Goal: Information Seeking & Learning: Learn about a topic

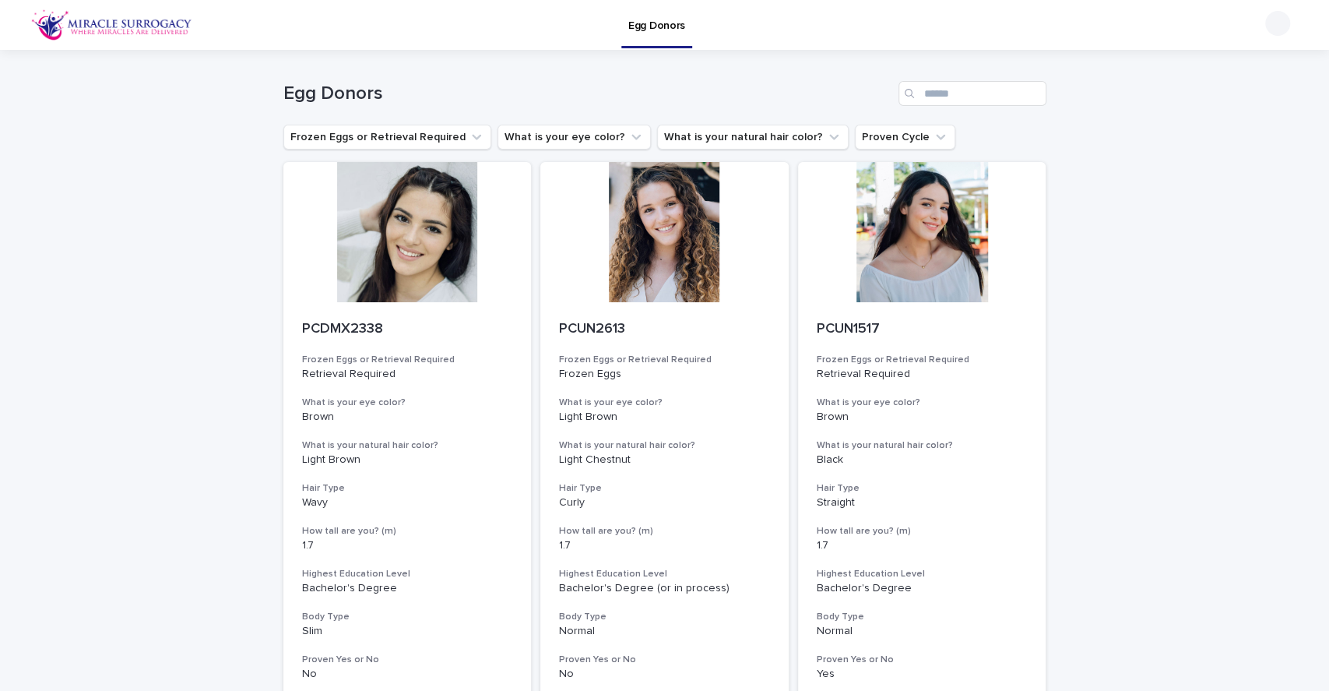
click at [668, 275] on div at bounding box center [664, 232] width 248 height 140
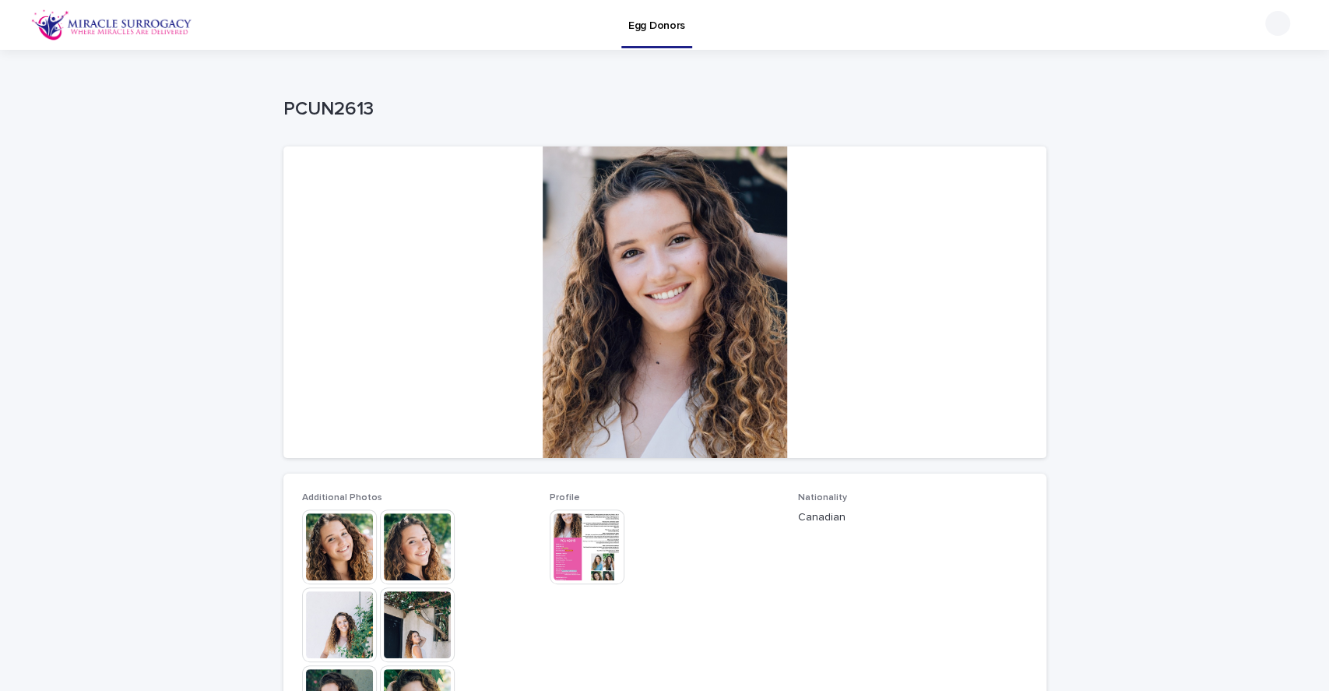
click at [629, 247] on div at bounding box center [664, 301] width 763 height 311
click at [630, 248] on div at bounding box center [664, 301] width 763 height 311
click at [329, 562] on img at bounding box center [339, 546] width 75 height 75
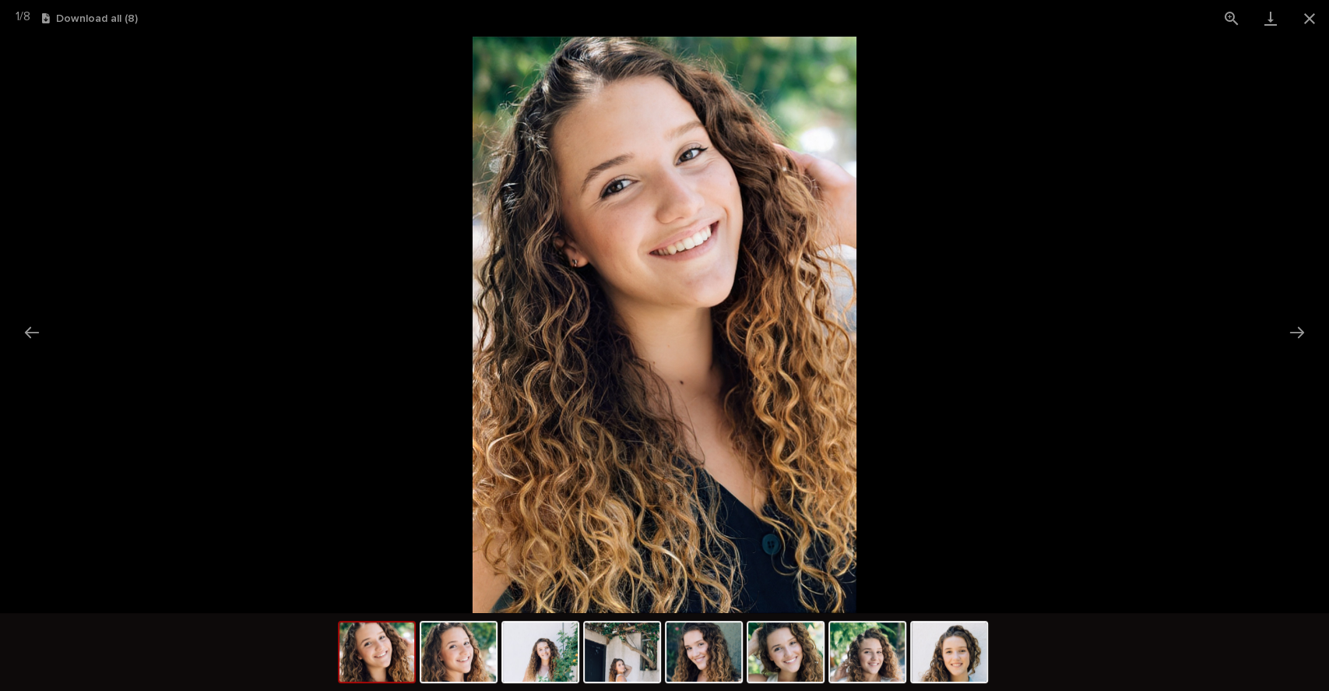
click at [1295, 329] on button "Next slide" at bounding box center [1297, 332] width 33 height 30
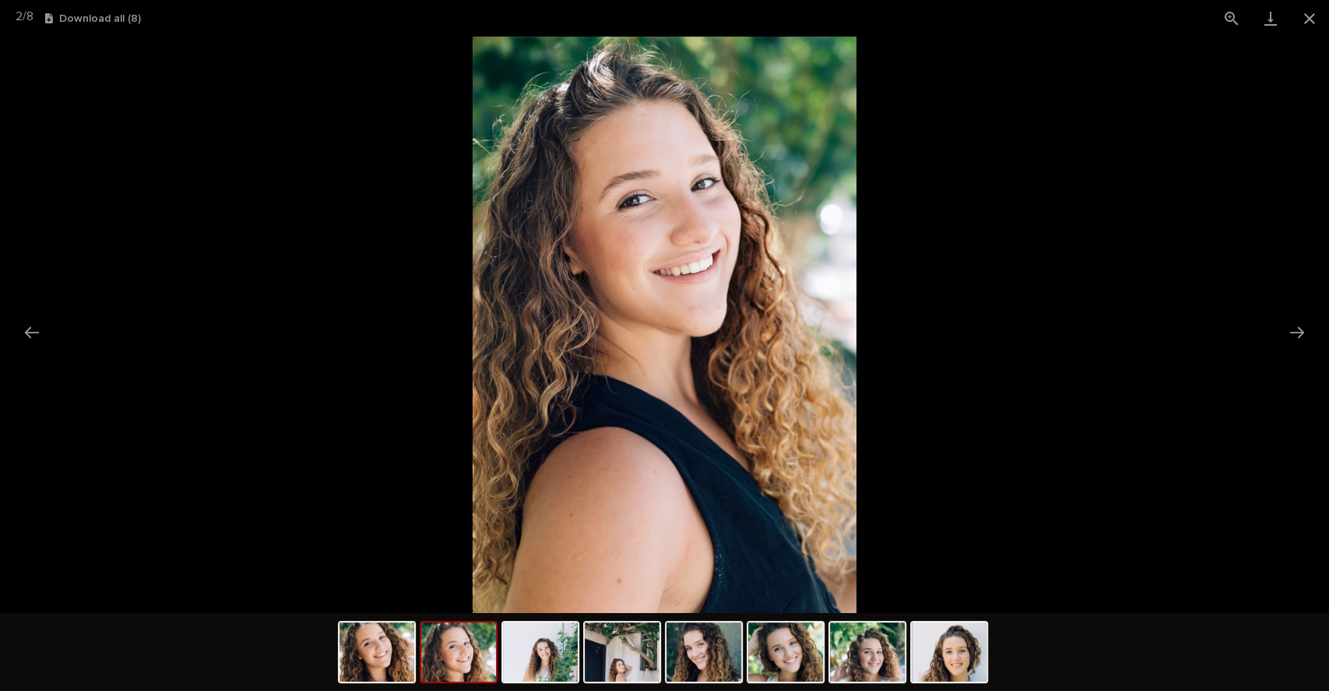
click at [1295, 329] on button "Next slide" at bounding box center [1297, 332] width 33 height 30
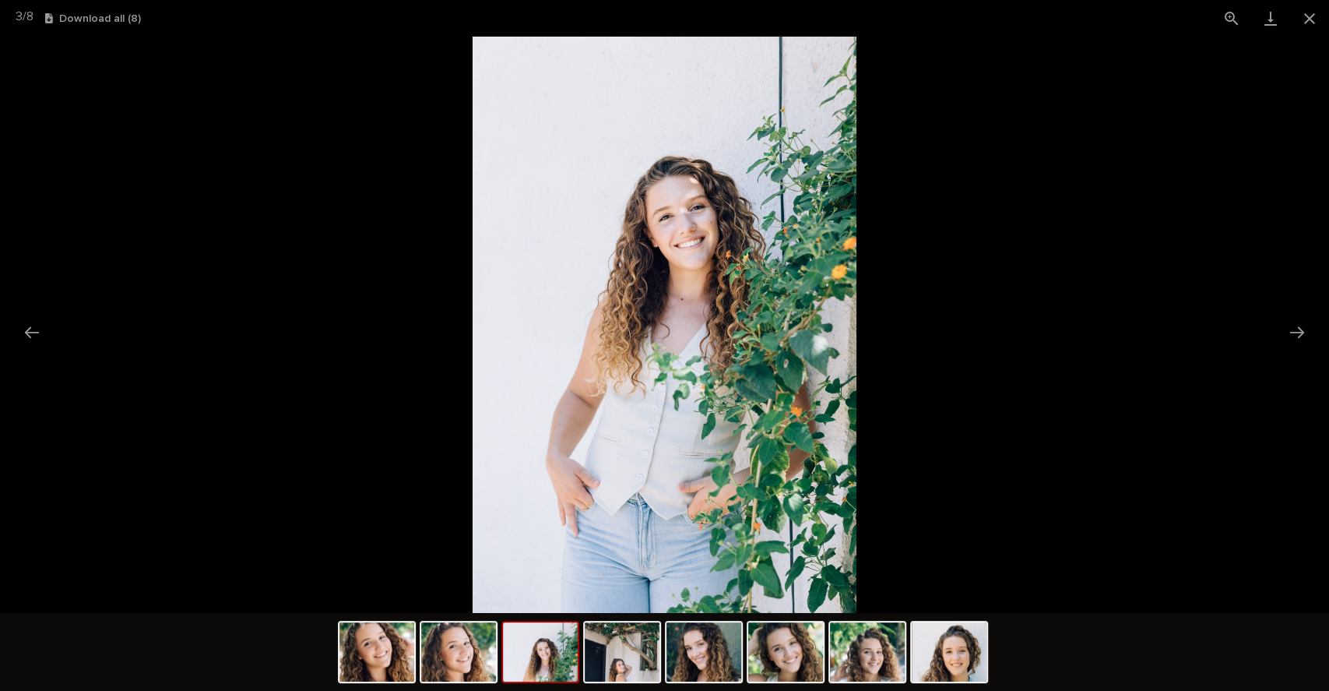
click at [1295, 329] on button "Next slide" at bounding box center [1297, 332] width 33 height 30
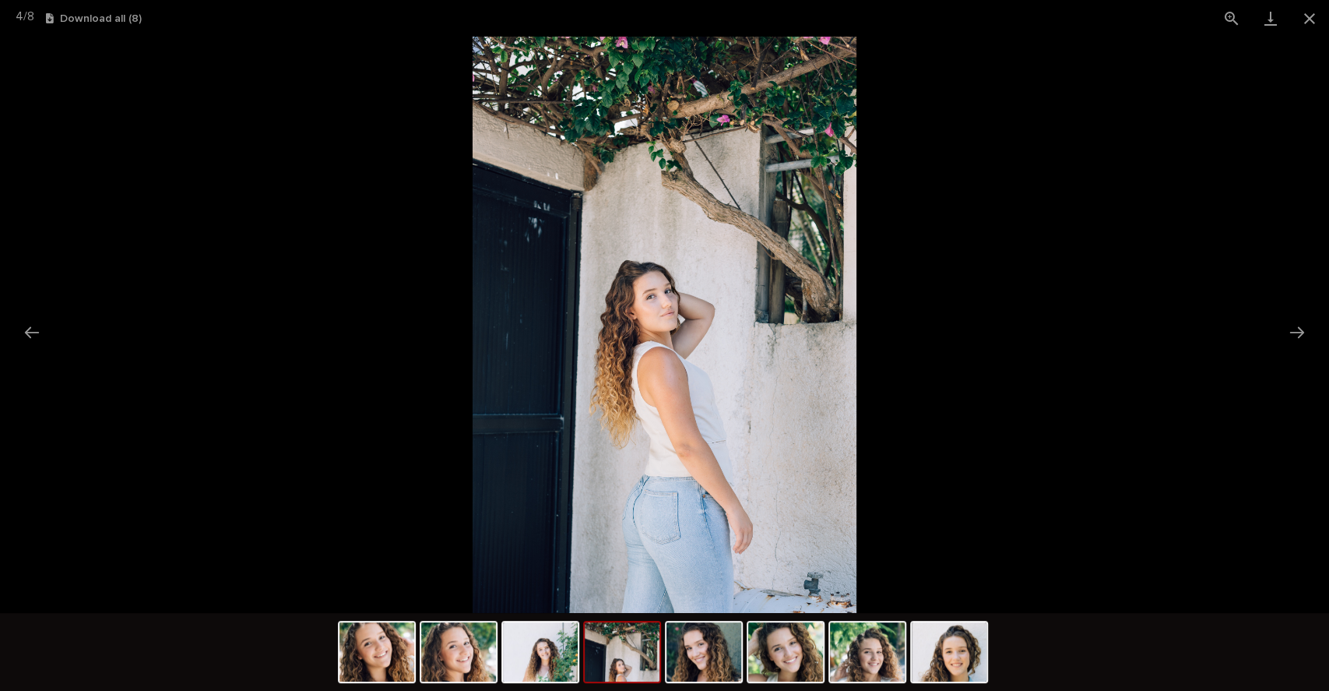
click at [1295, 329] on button "Next slide" at bounding box center [1297, 332] width 33 height 30
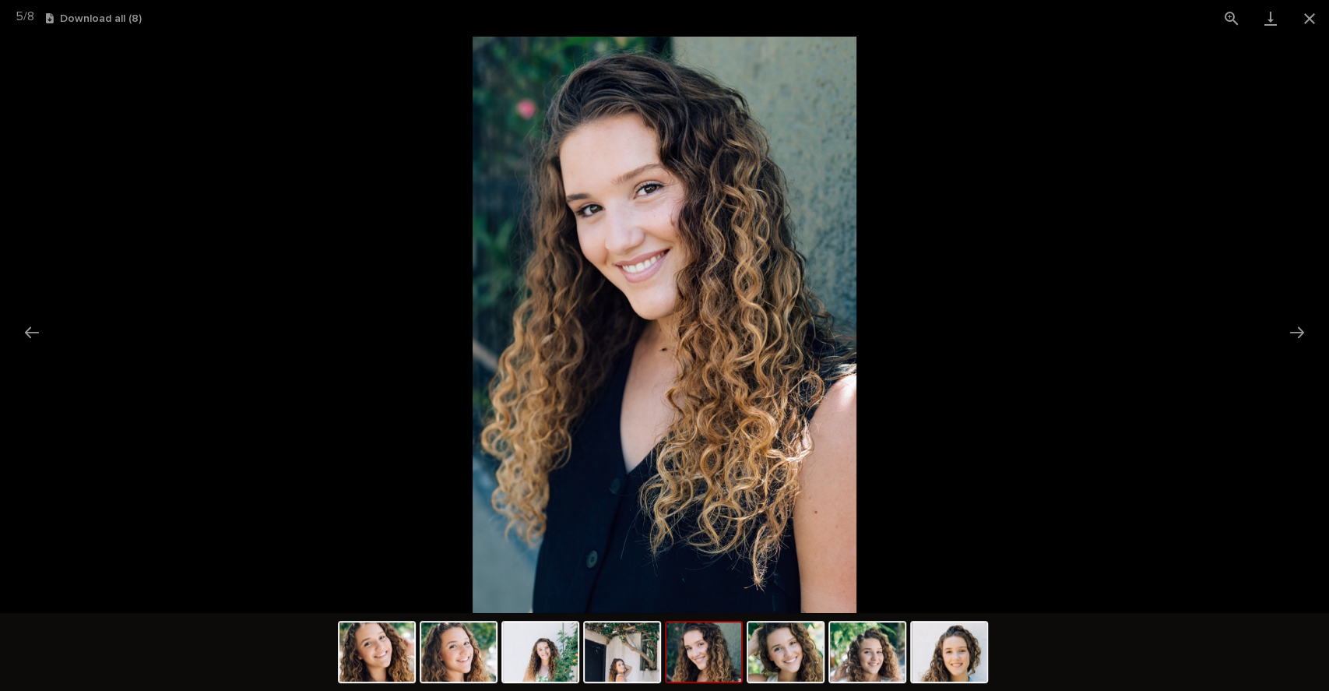
click at [1295, 329] on button "Next slide" at bounding box center [1297, 332] width 33 height 30
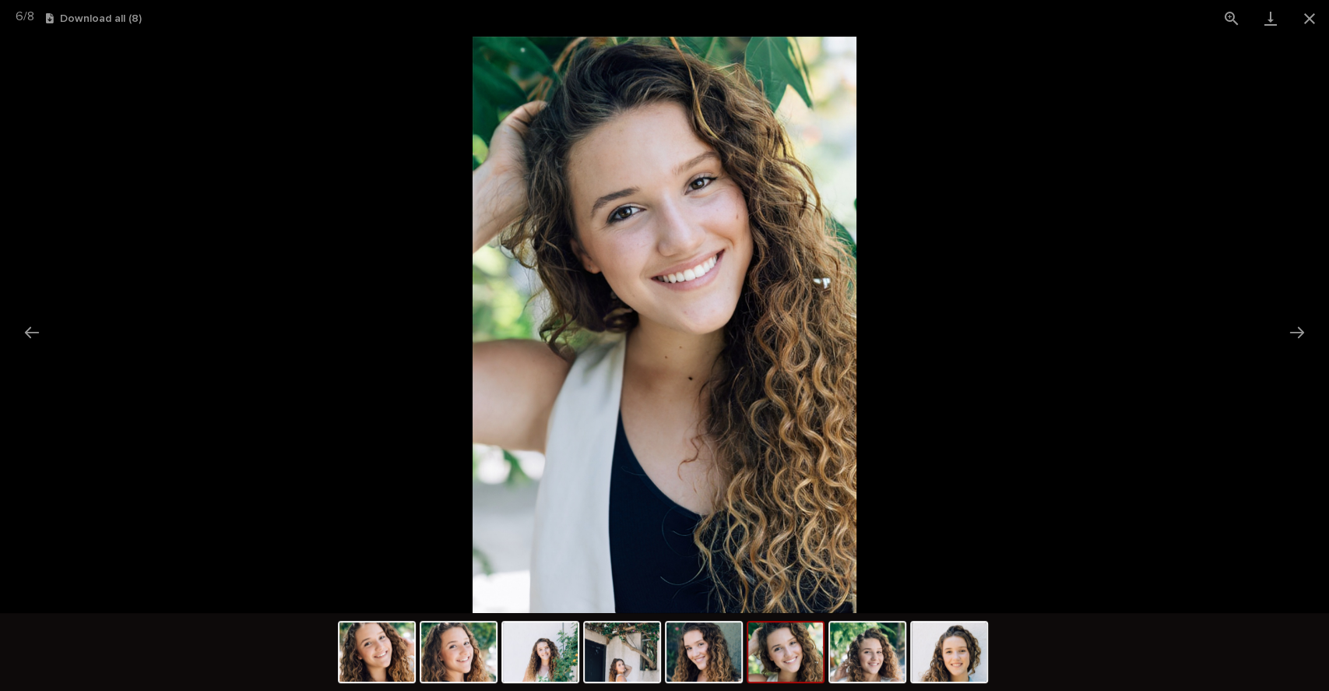
click at [1295, 329] on button "Next slide" at bounding box center [1297, 332] width 33 height 30
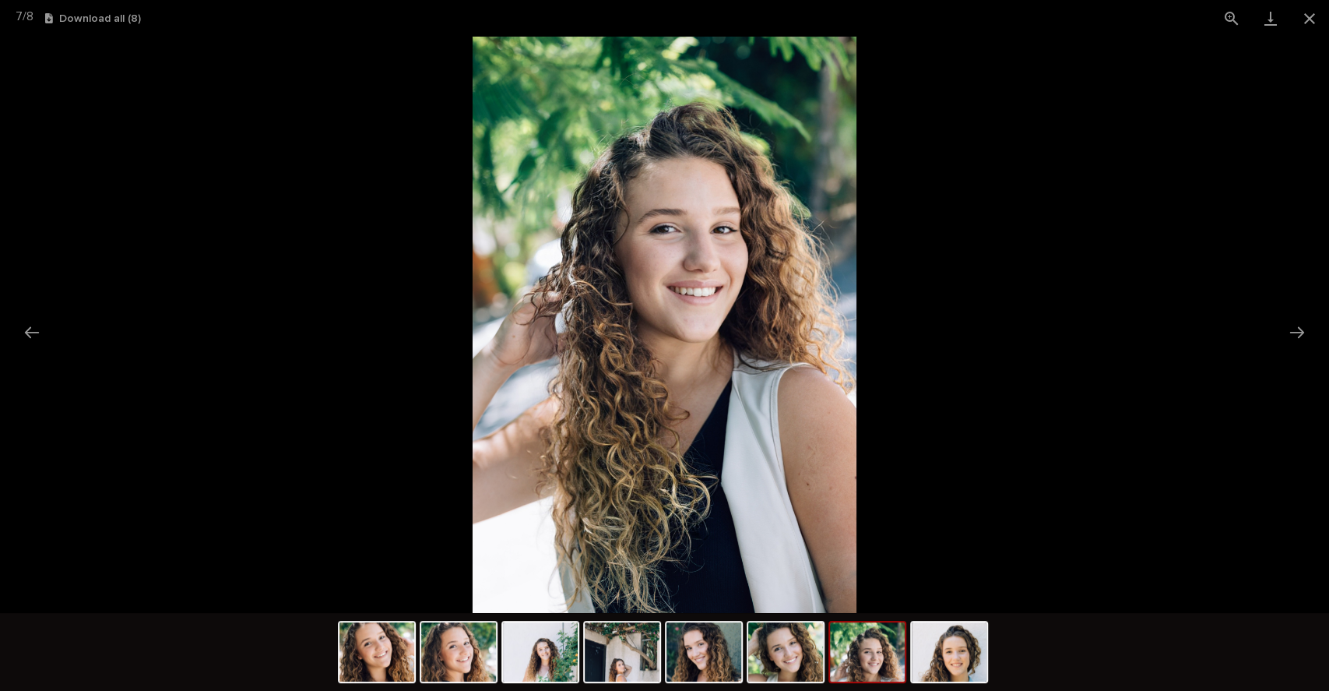
click at [1295, 329] on button "Next slide" at bounding box center [1297, 332] width 33 height 30
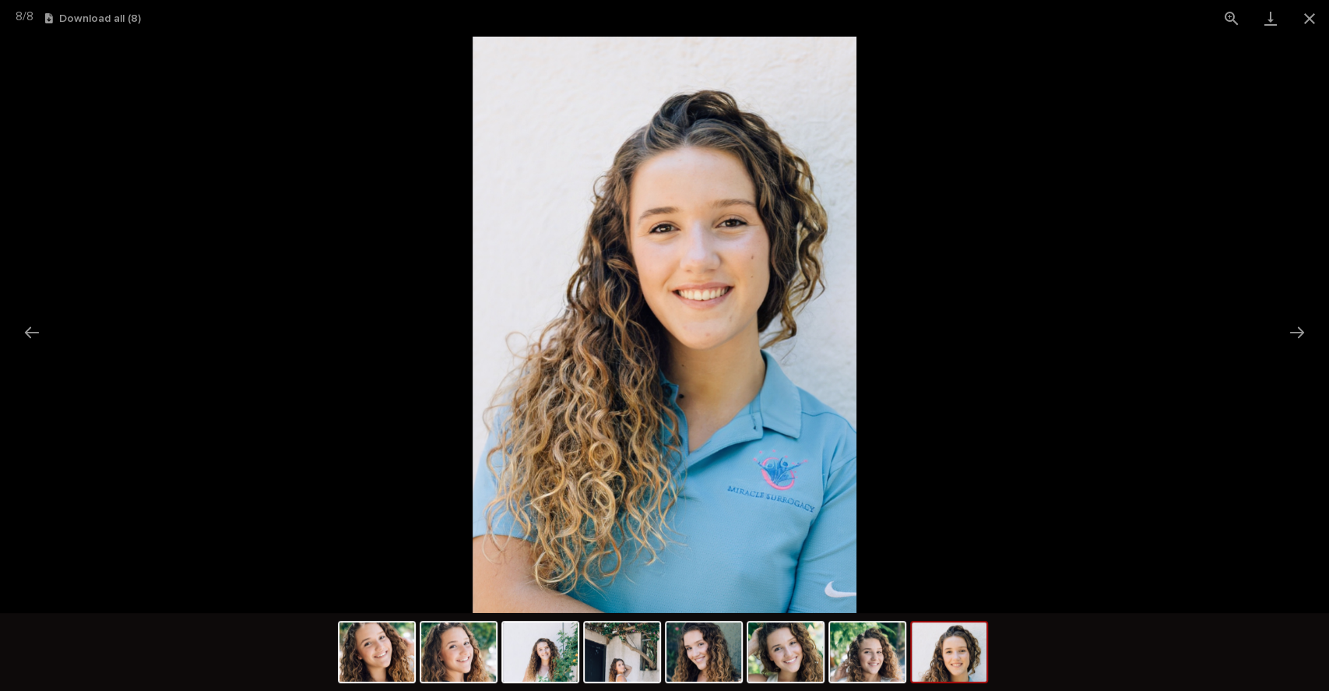
click at [1310, 20] on button "Close gallery" at bounding box center [1309, 18] width 39 height 37
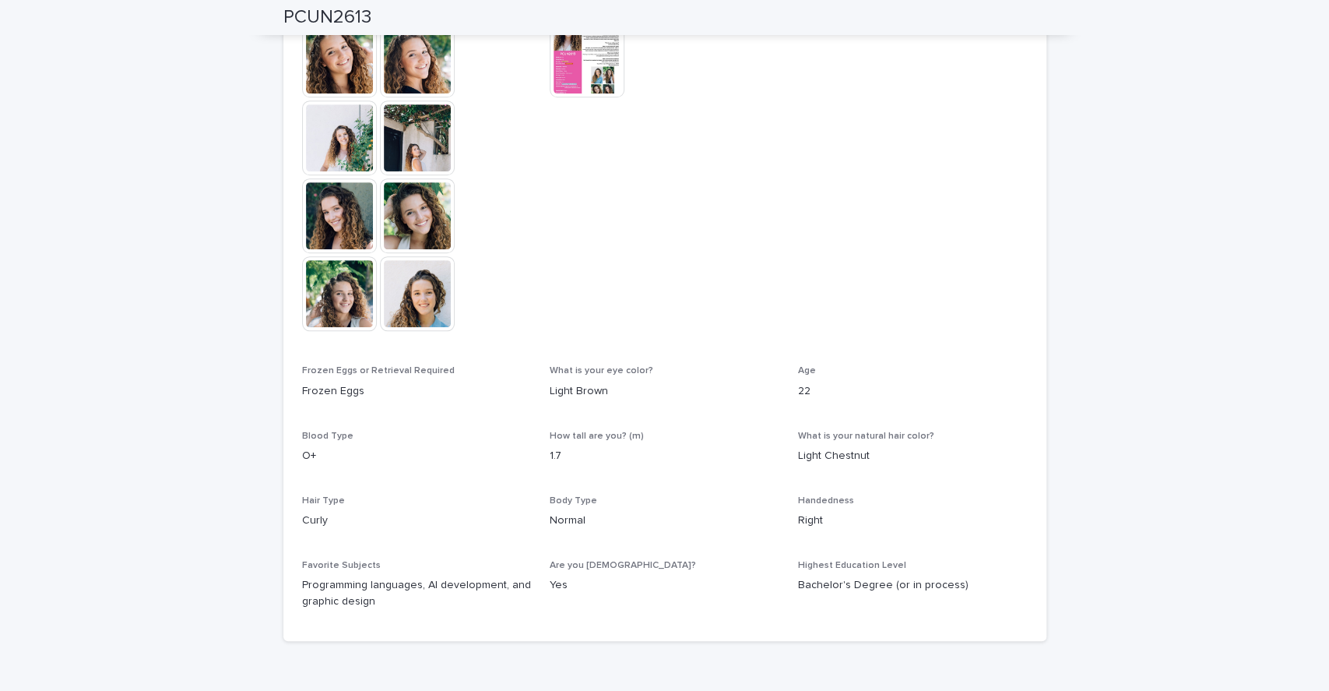
scroll to position [491, 0]
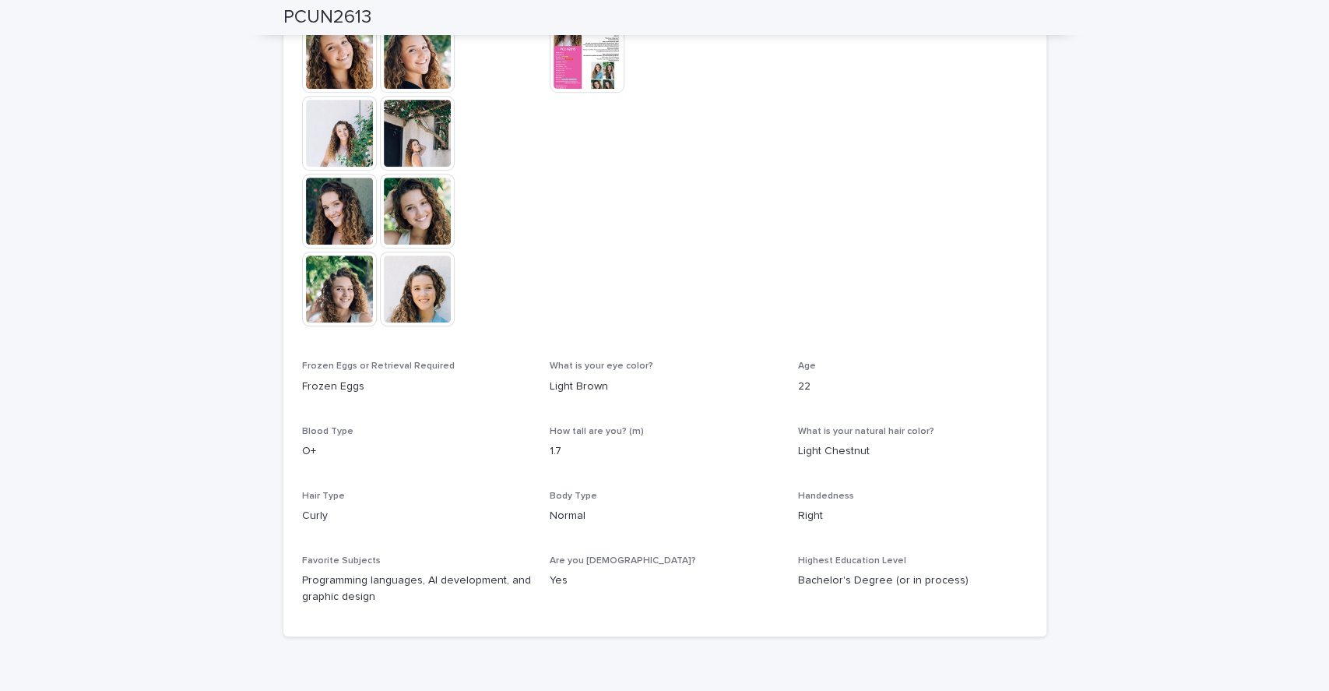
click at [572, 67] on img at bounding box center [587, 55] width 75 height 75
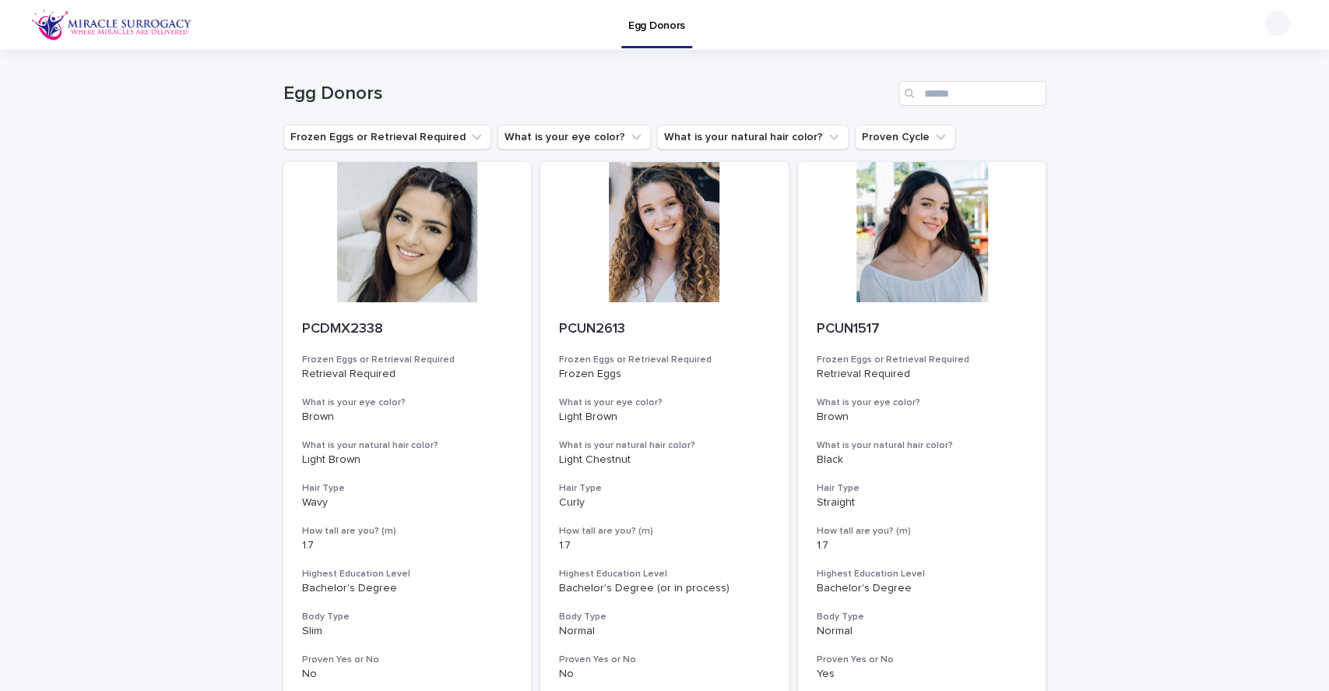
click at [669, 257] on div at bounding box center [664, 232] width 248 height 140
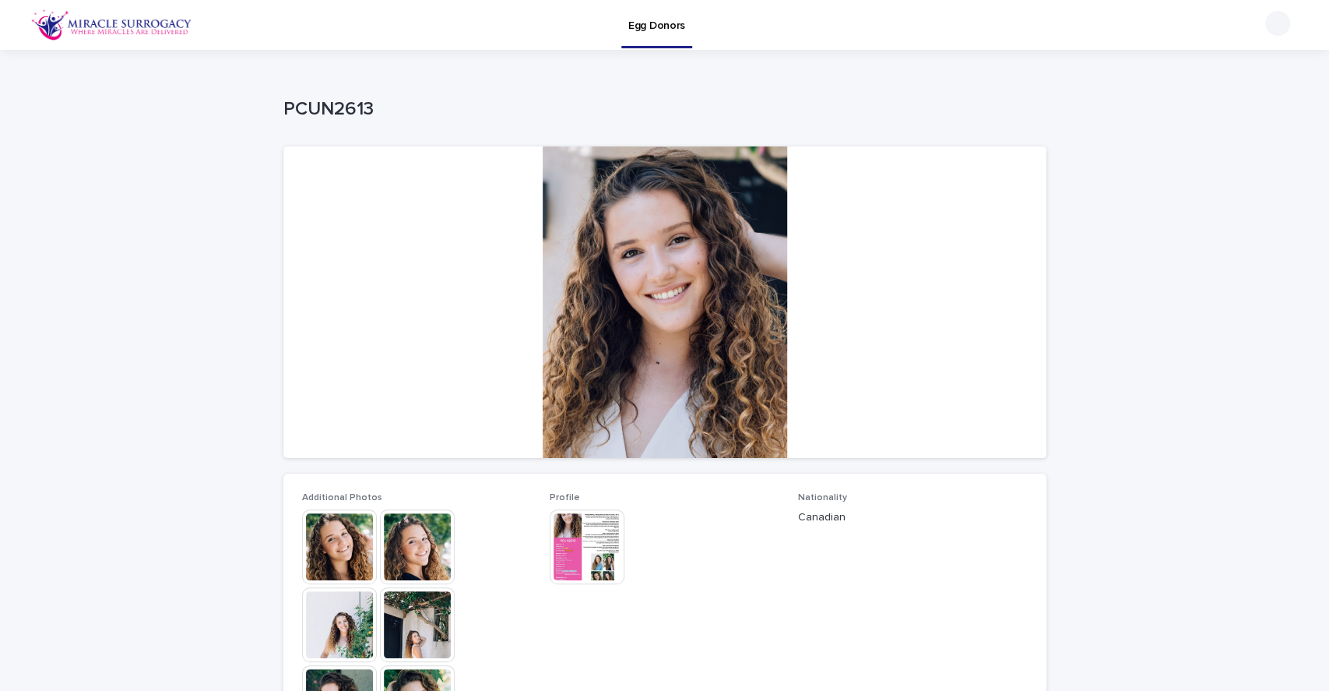
click at [598, 361] on div at bounding box center [664, 301] width 763 height 311
click at [642, 321] on div at bounding box center [664, 301] width 763 height 311
click at [318, 533] on img at bounding box center [339, 546] width 75 height 75
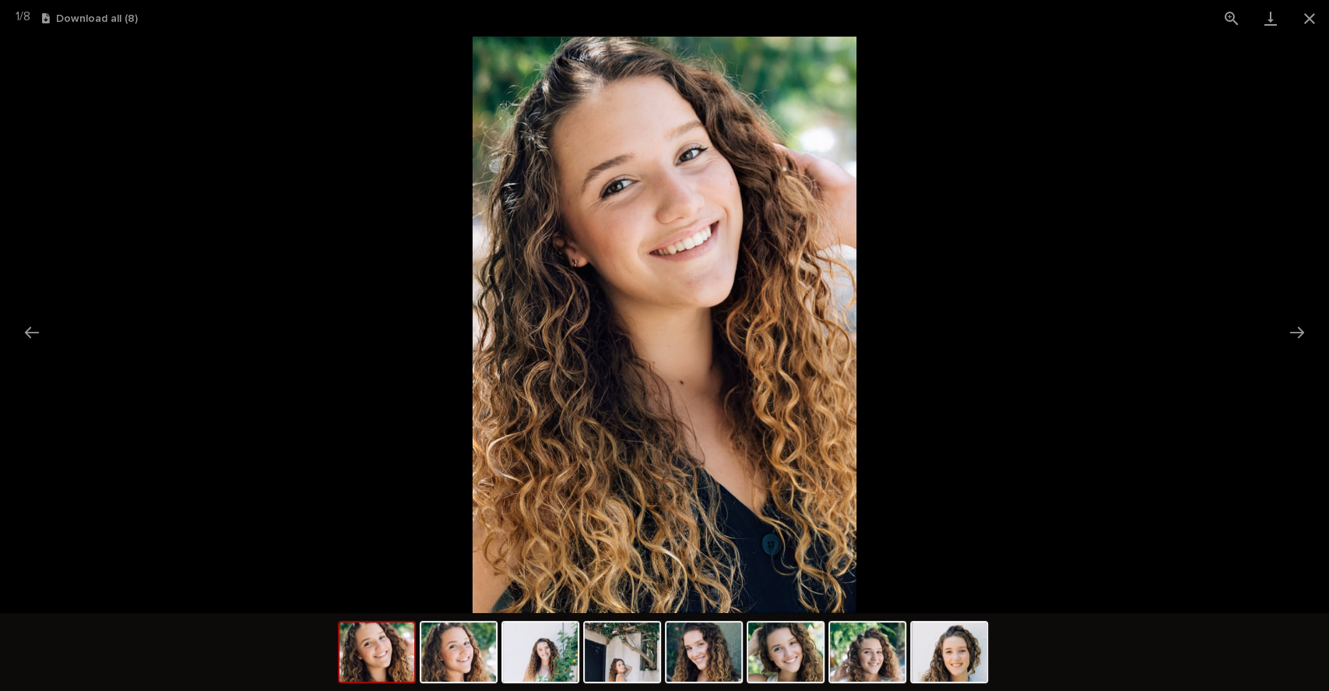
click at [1291, 339] on button "Next slide" at bounding box center [1297, 332] width 33 height 30
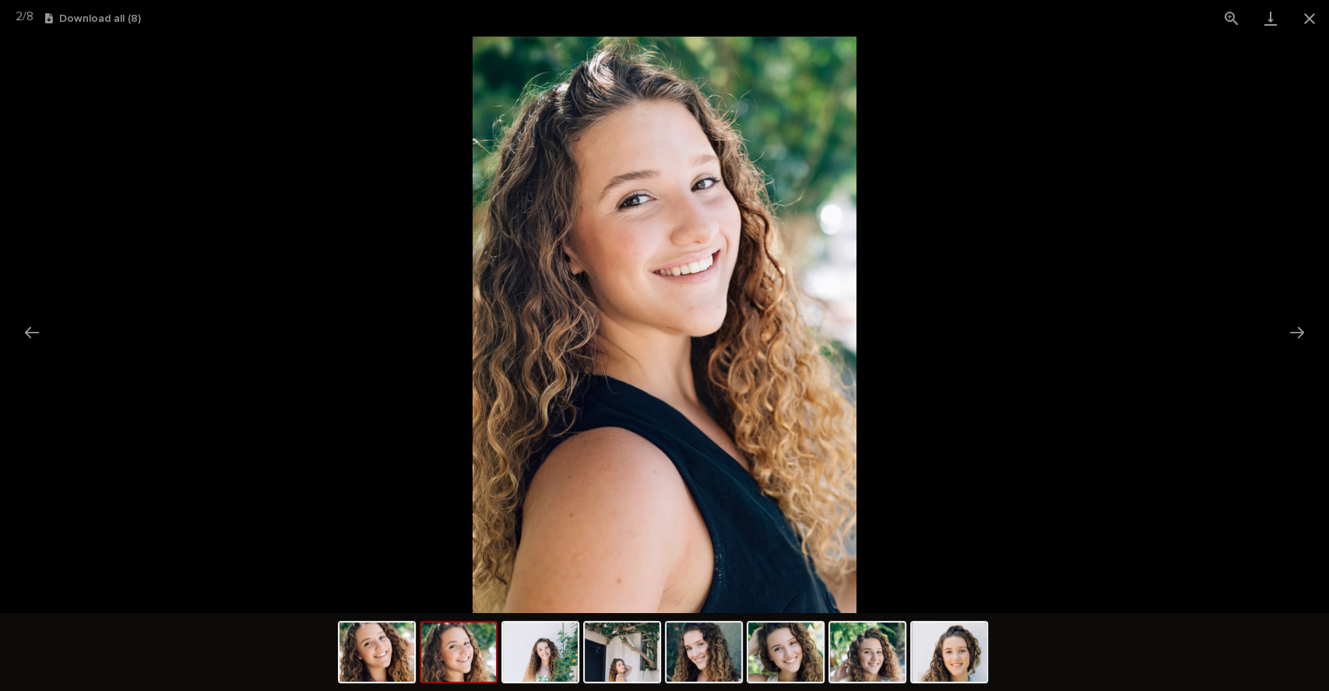
click at [860, 639] on img at bounding box center [867, 651] width 75 height 59
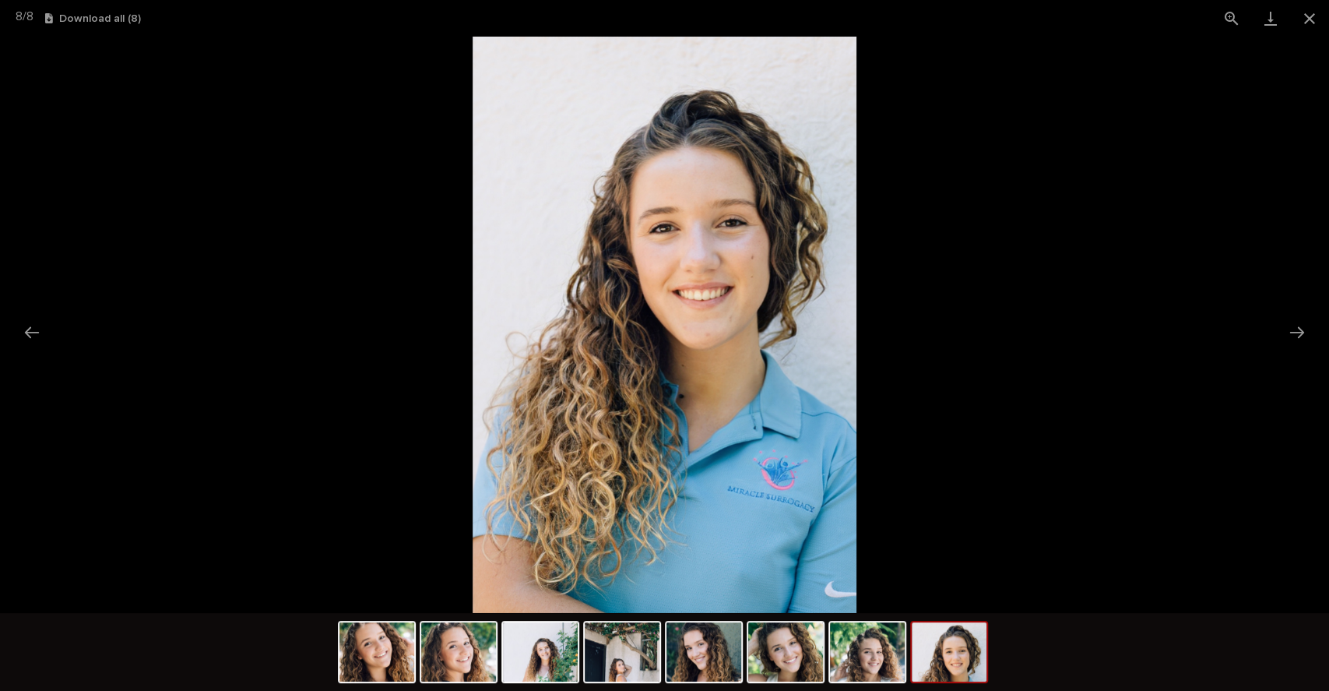
click at [1306, 19] on button "Close gallery" at bounding box center [1309, 18] width 39 height 37
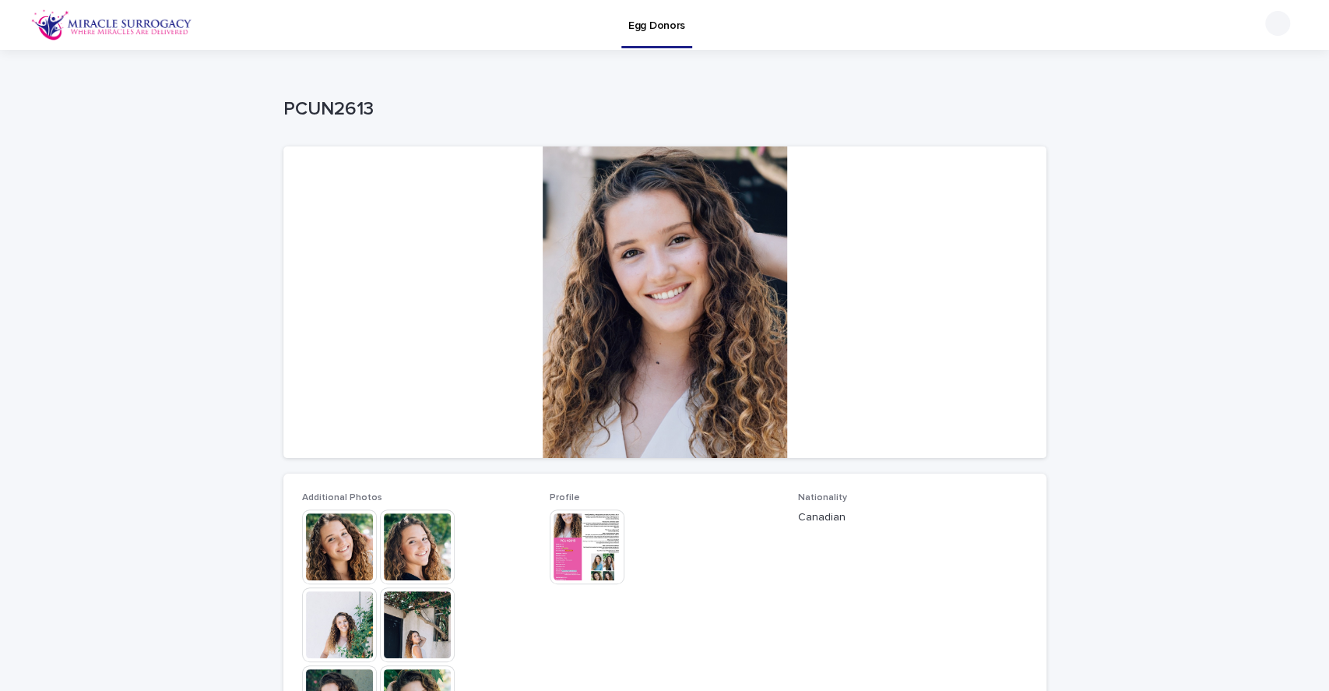
click at [658, 25] on p "Egg Donors" at bounding box center [656, 16] width 57 height 33
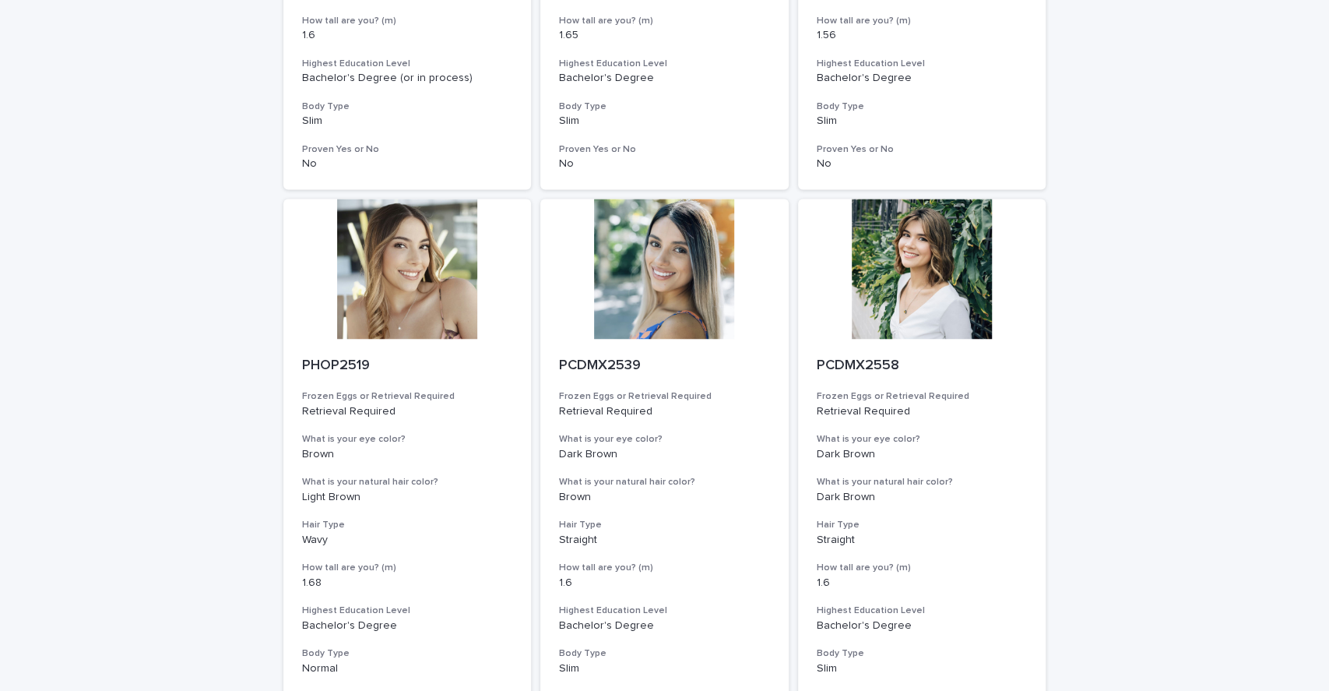
scroll to position [1807, 0]
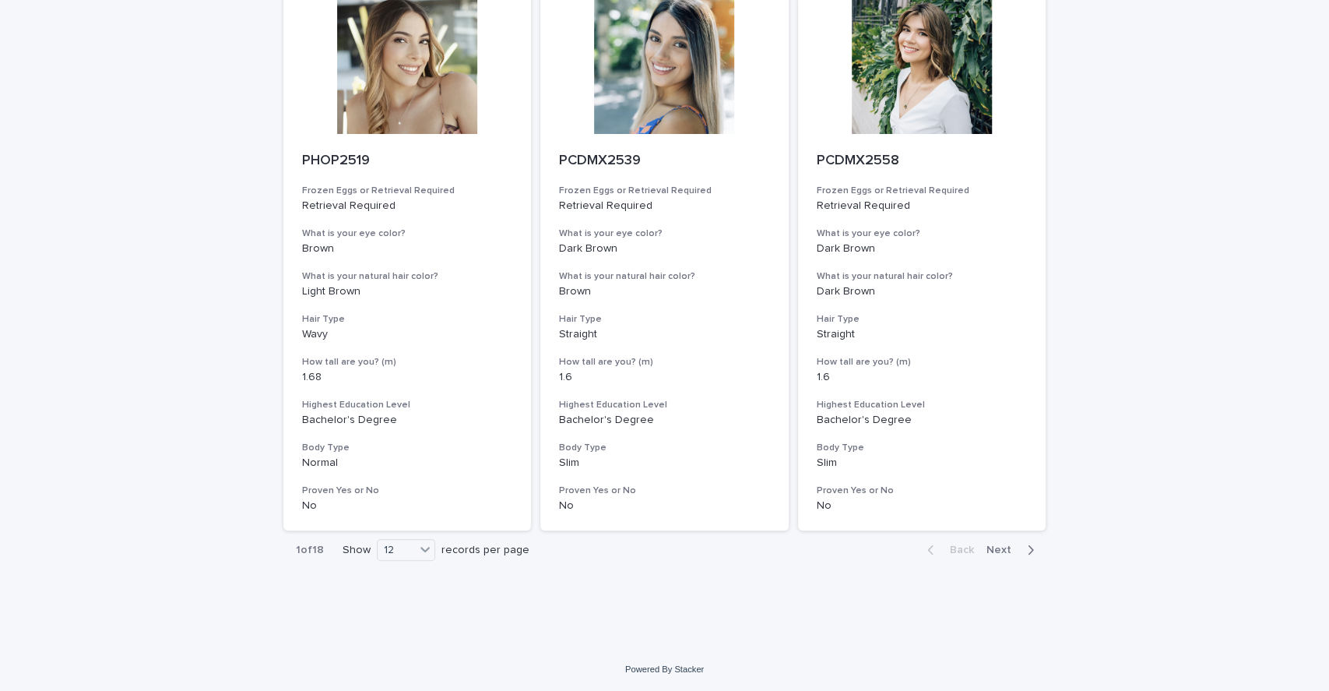
click at [997, 550] on span "Next" at bounding box center [1003, 549] width 34 height 11
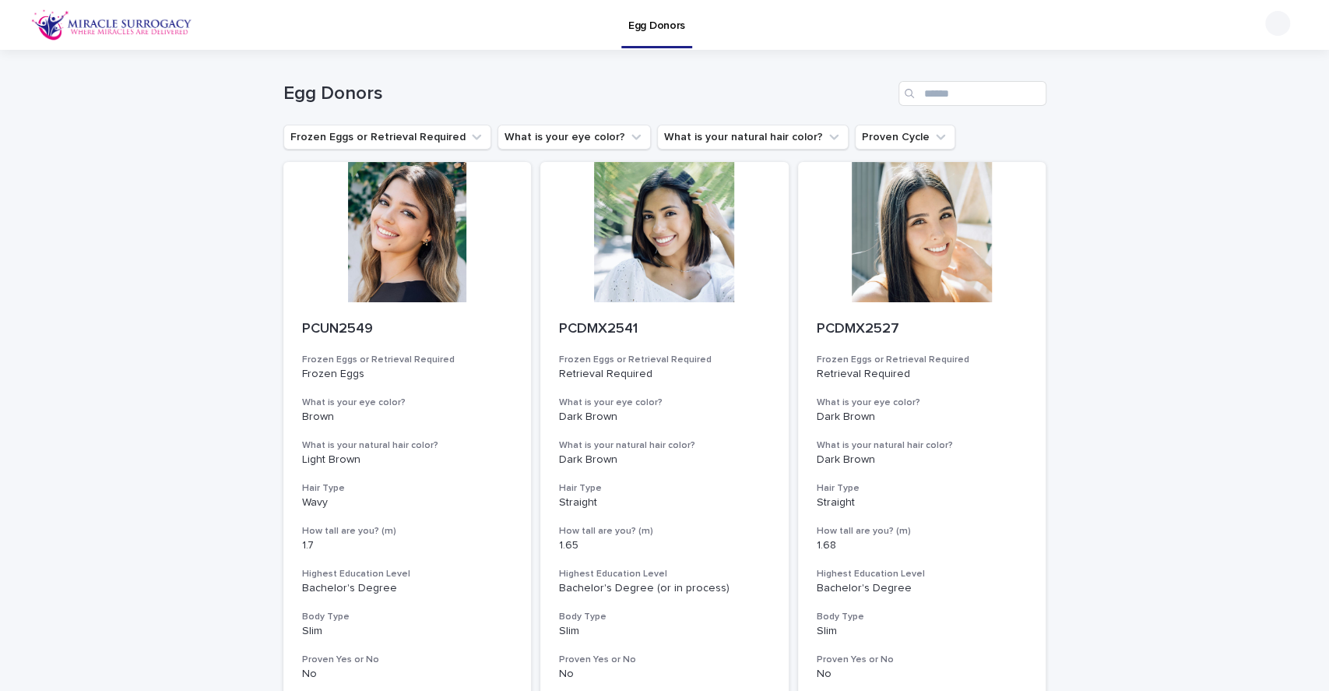
click at [664, 21] on p "Egg Donors" at bounding box center [656, 16] width 57 height 33
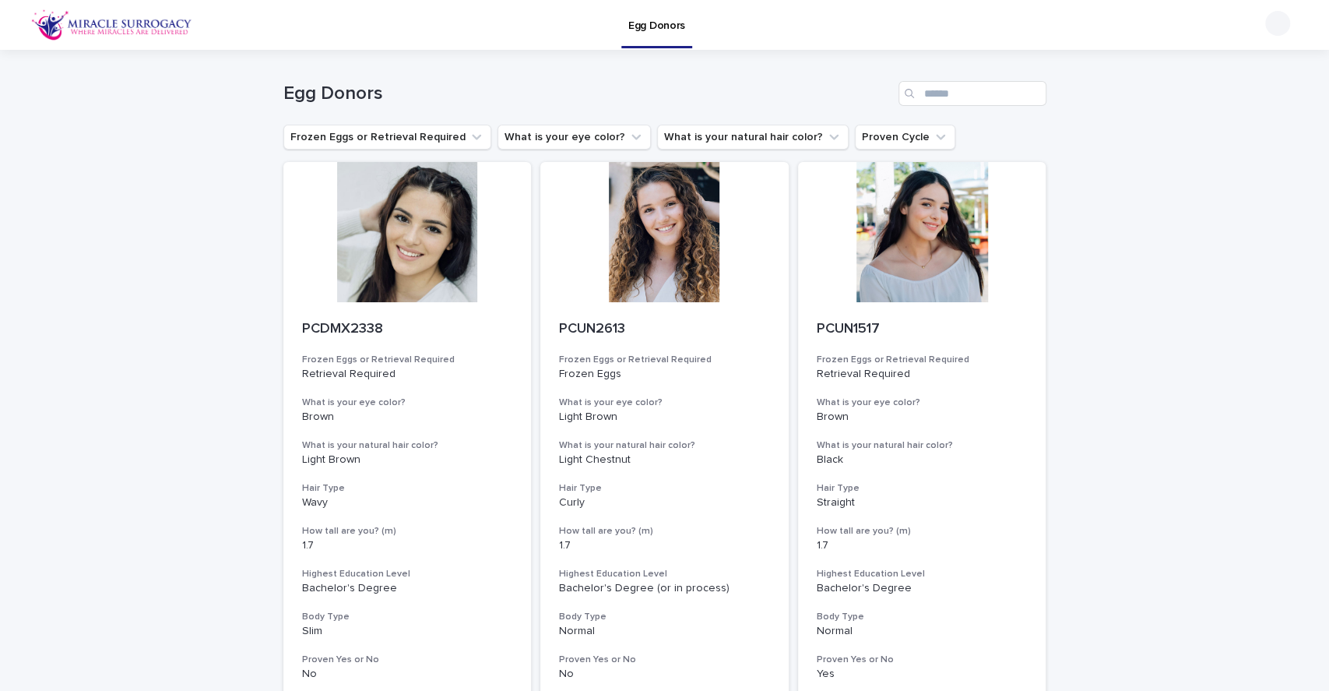
click at [665, 206] on div at bounding box center [664, 232] width 248 height 140
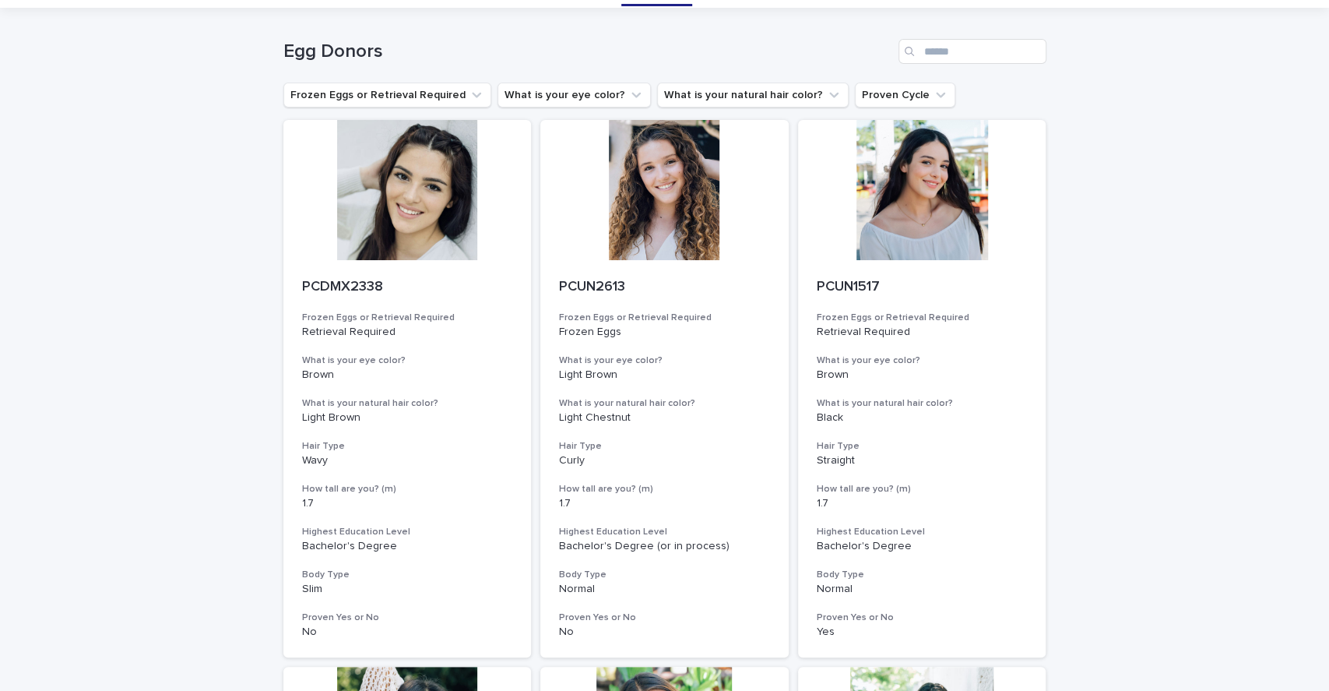
scroll to position [40, 0]
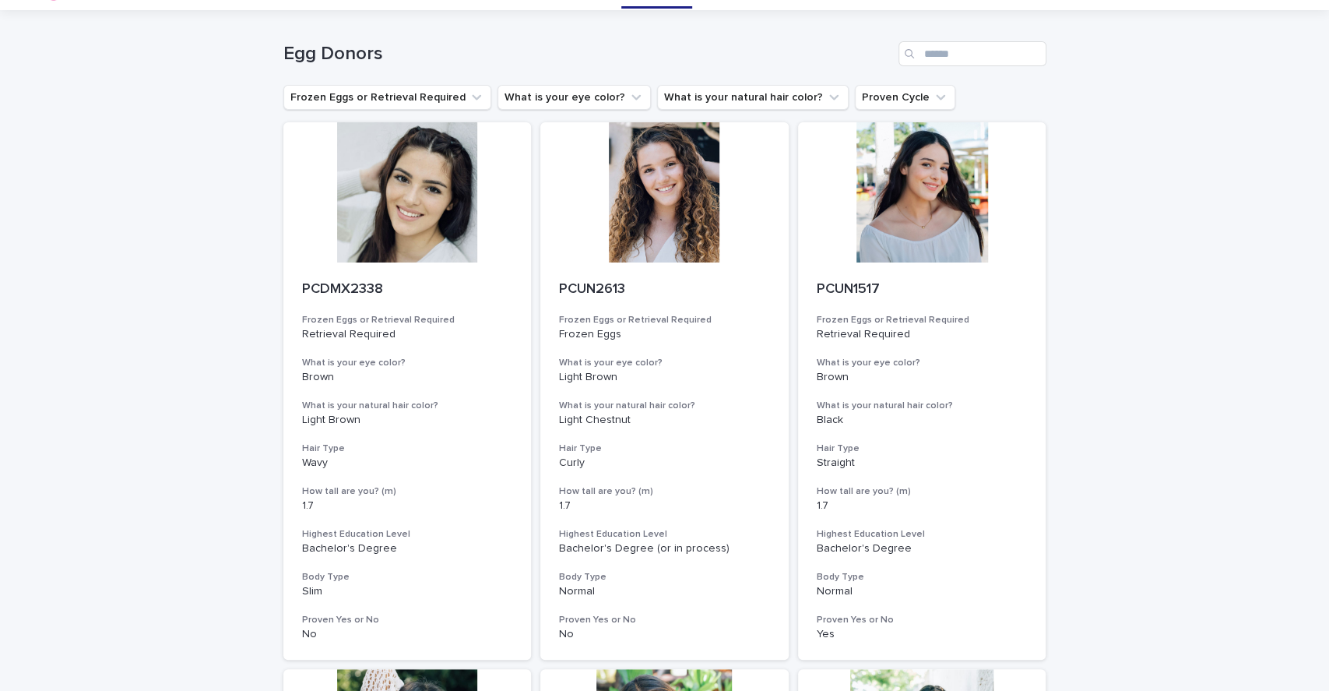
click at [610, 179] on div at bounding box center [664, 192] width 248 height 140
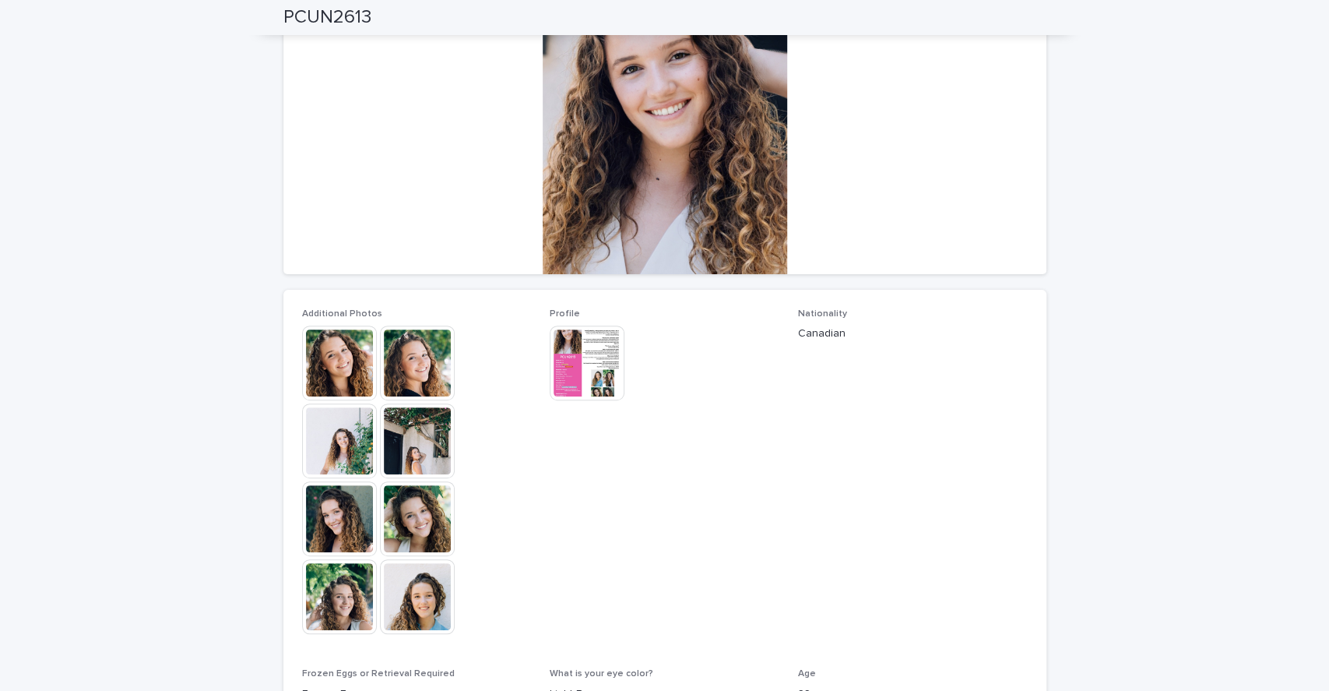
scroll to position [185, 0]
click at [337, 605] on img at bounding box center [339, 595] width 75 height 75
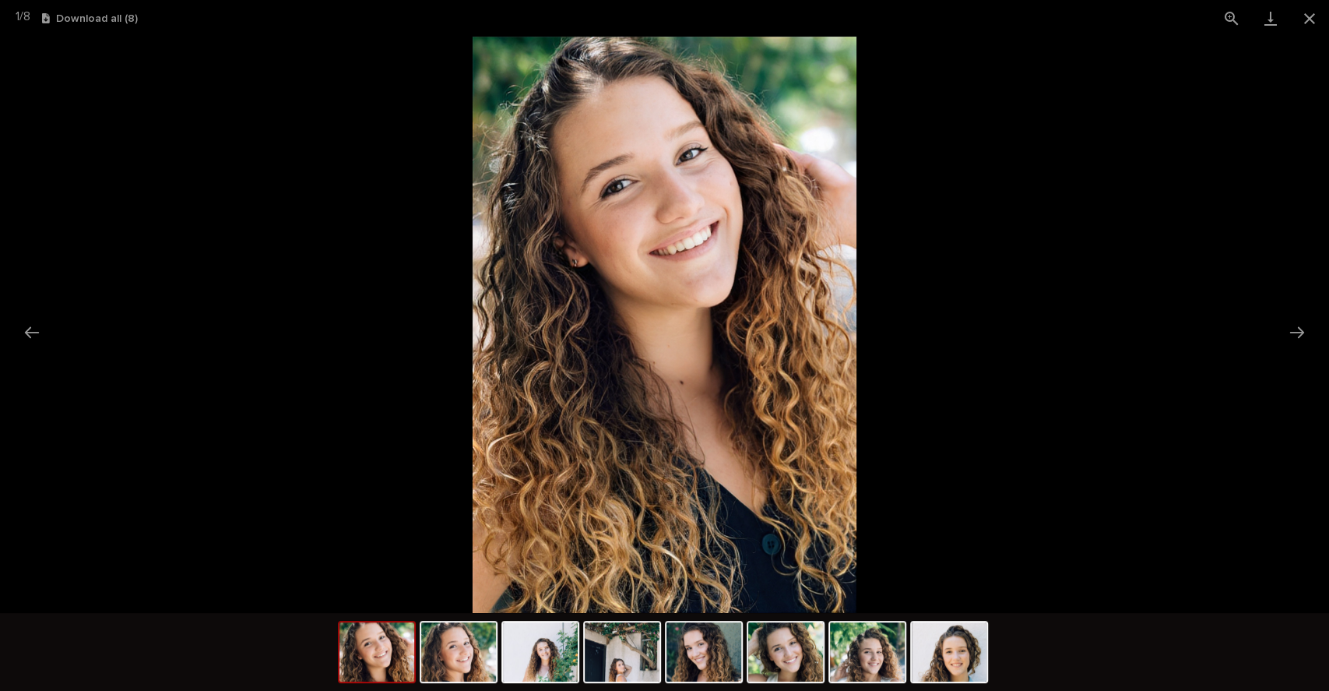
click at [1310, 338] on button "Next slide" at bounding box center [1297, 332] width 33 height 30
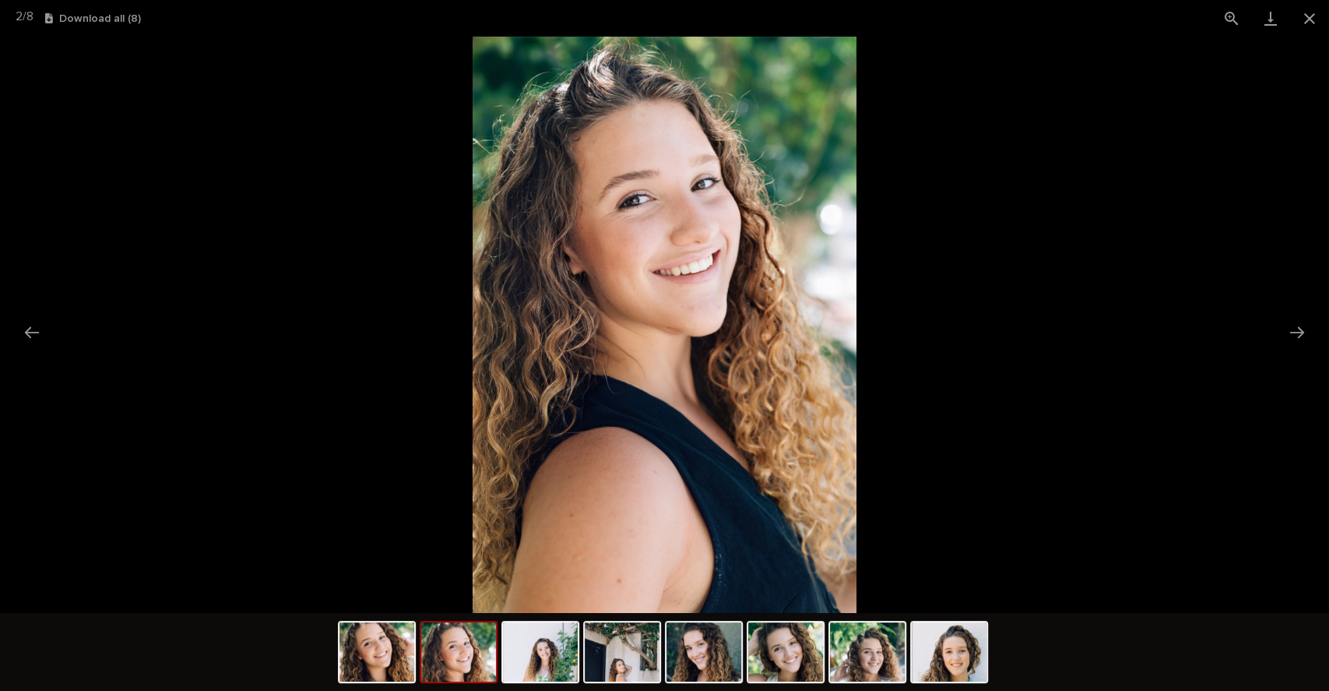
click at [1310, 338] on button "Next slide" at bounding box center [1297, 332] width 33 height 30
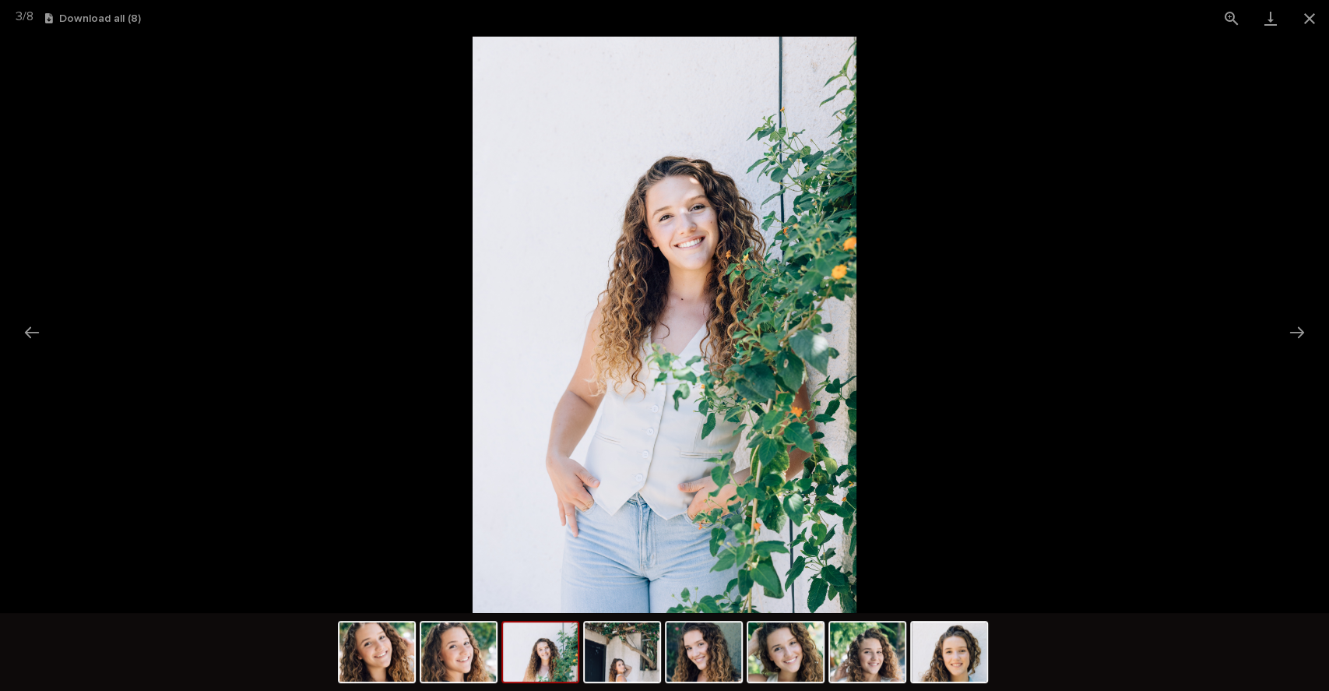
click at [1312, 22] on button "Close gallery" at bounding box center [1309, 18] width 39 height 37
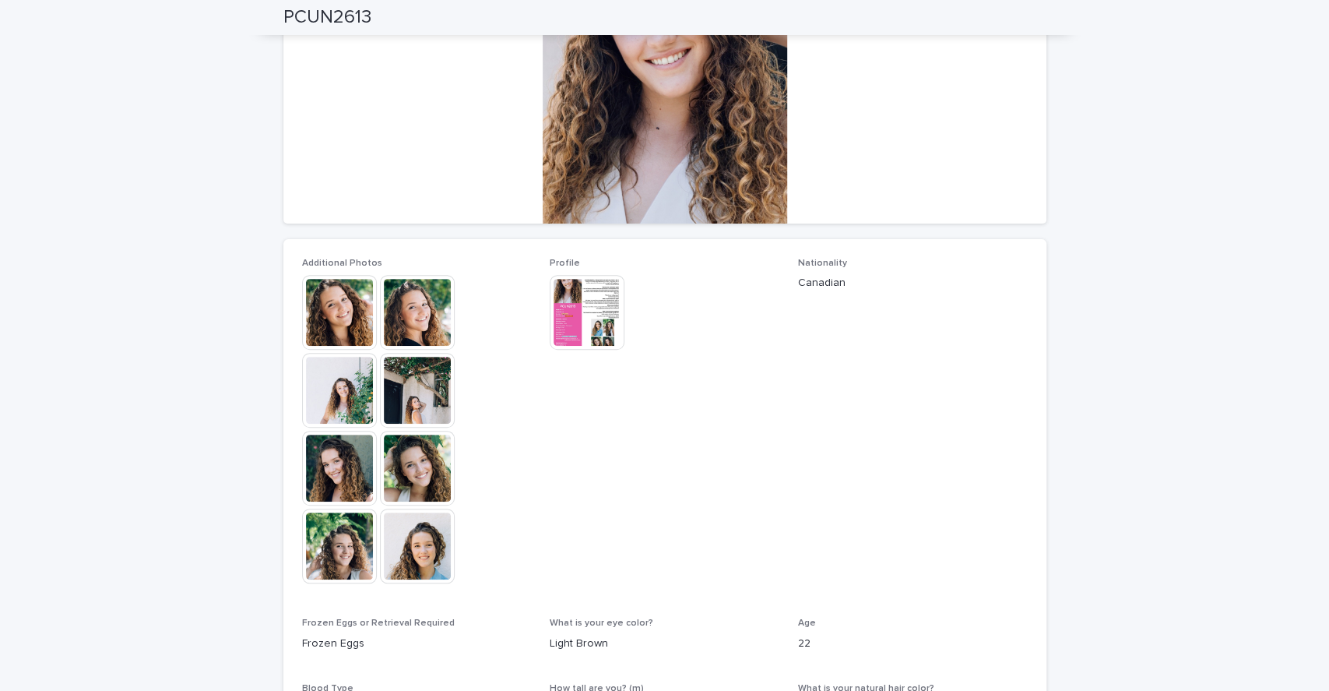
scroll to position [0, 0]
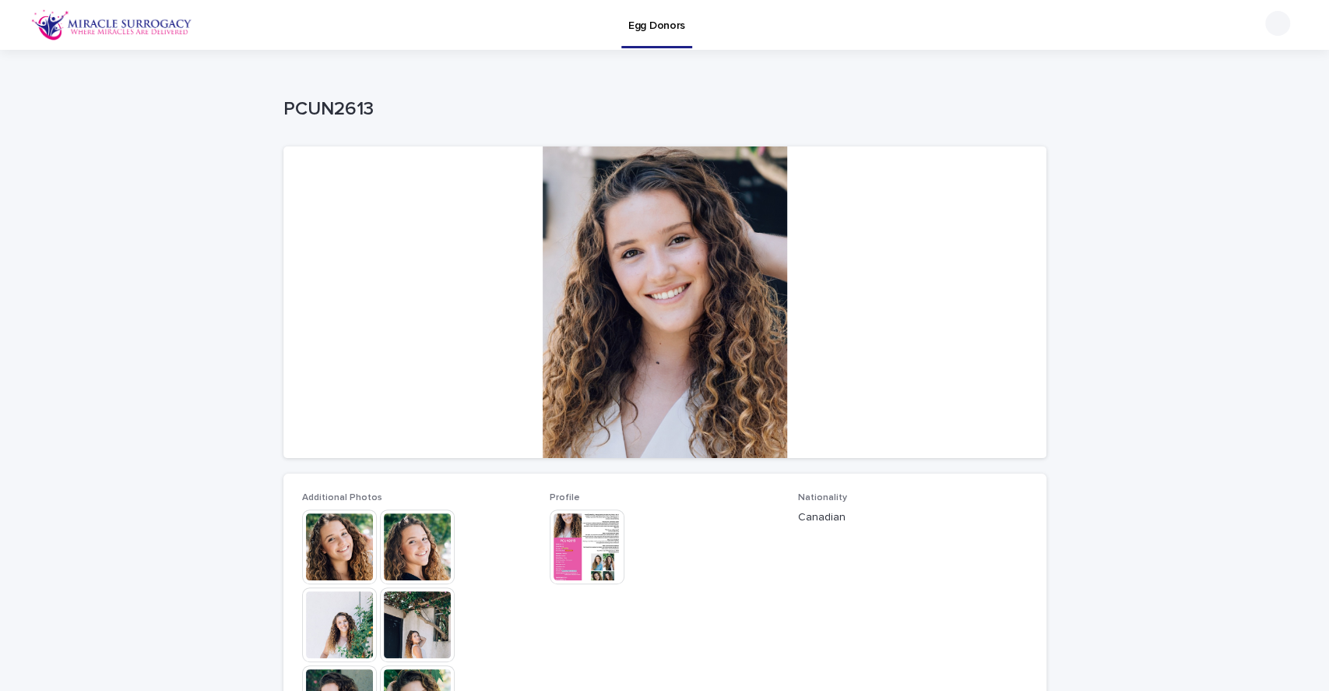
click at [668, 11] on p "Egg Donors" at bounding box center [656, 16] width 57 height 33
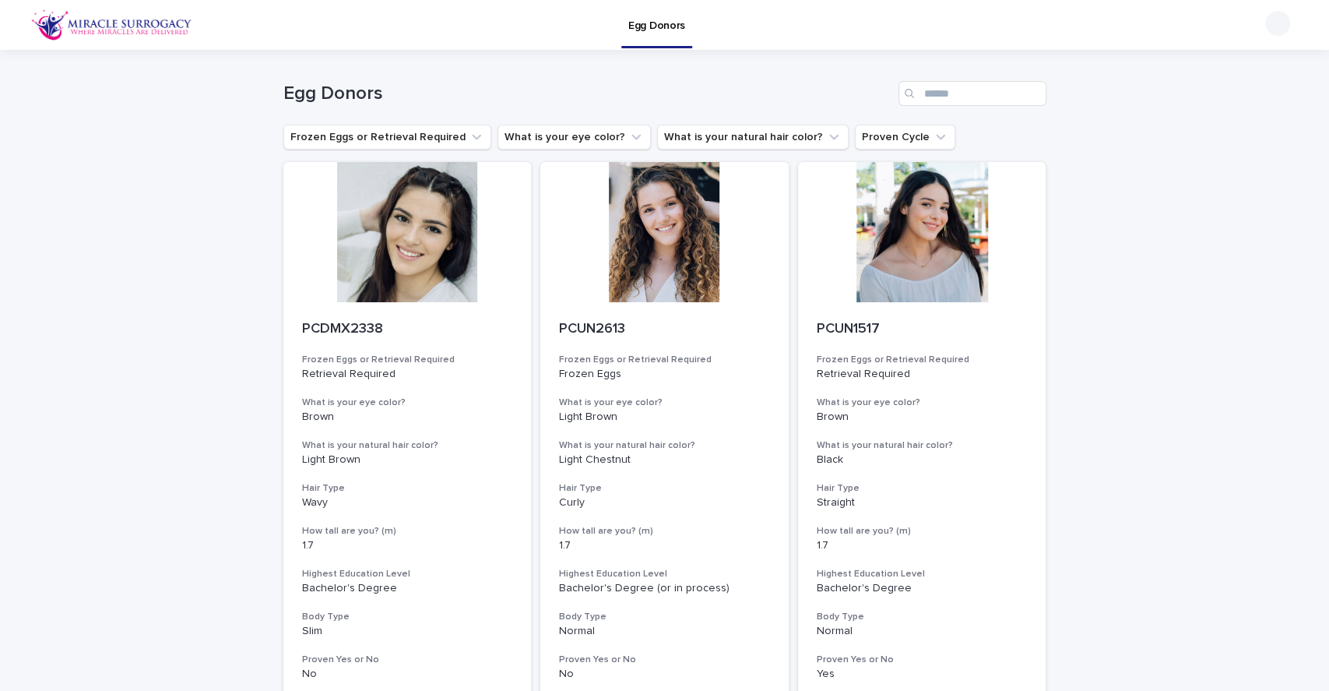
click at [543, 137] on button "What is your eye color?" at bounding box center [574, 137] width 153 height 25
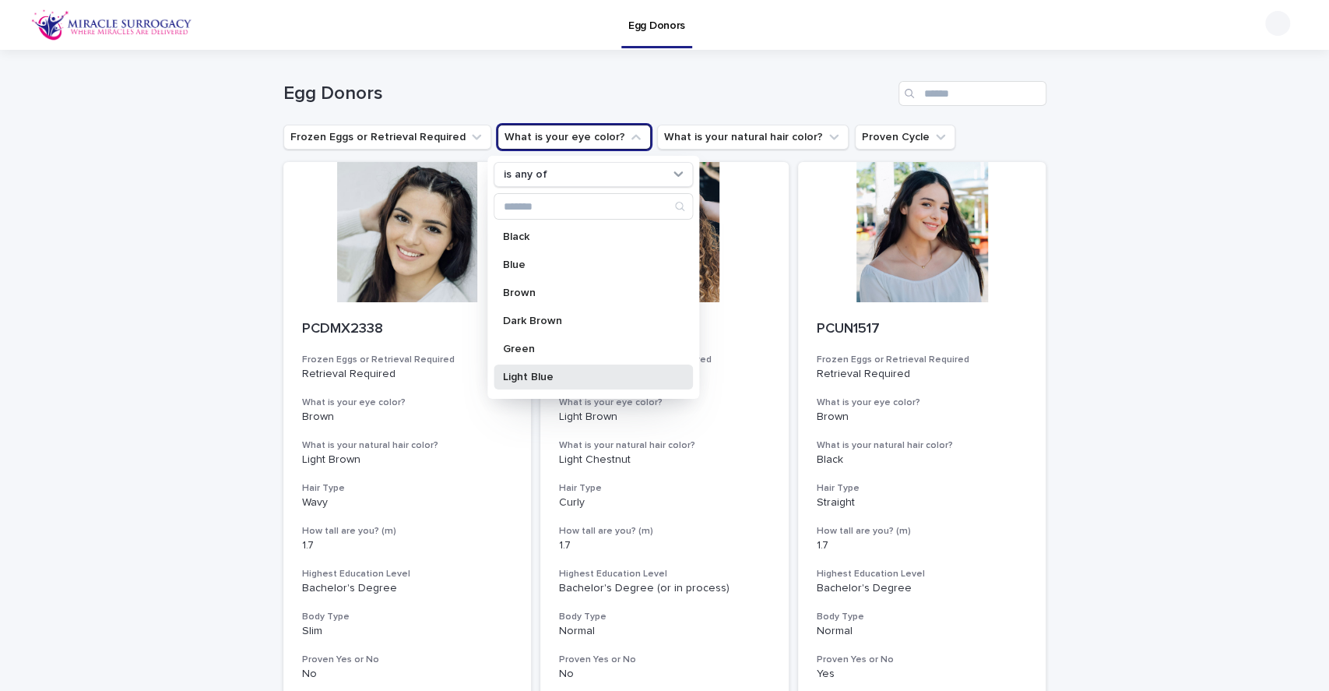
click at [559, 377] on p "Light Blue" at bounding box center [585, 376] width 165 height 11
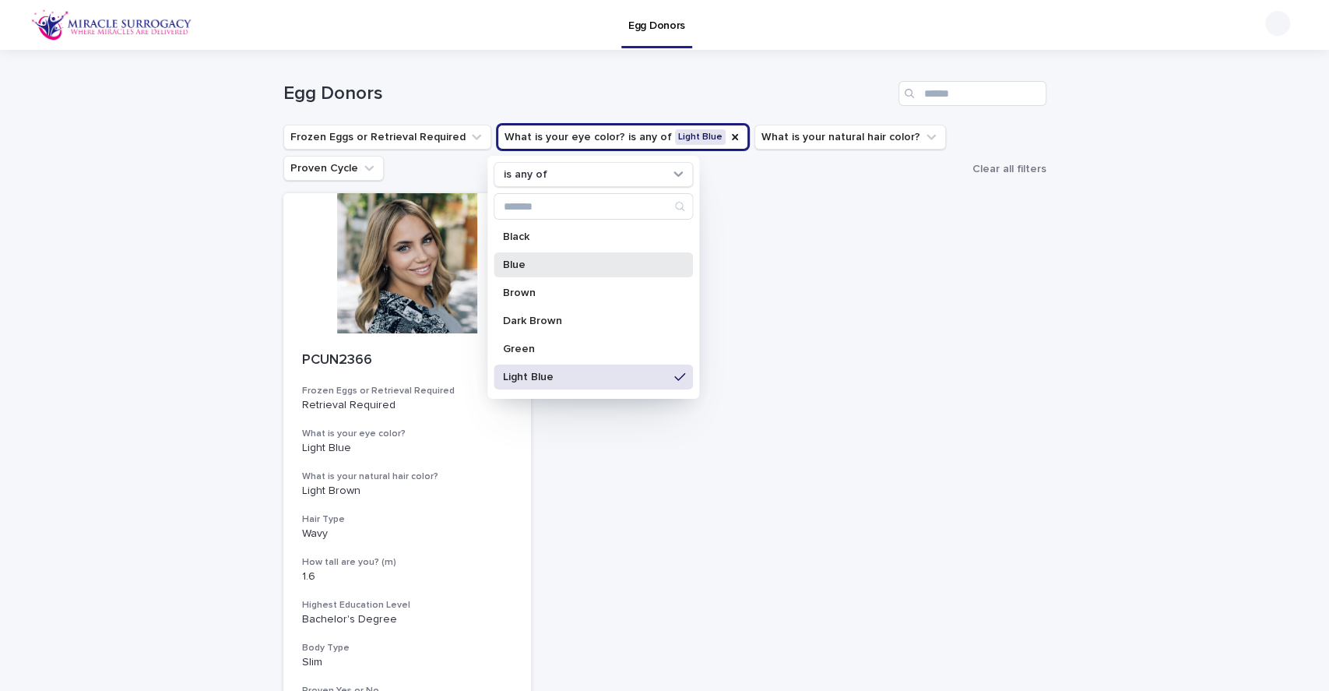
click at [605, 271] on div "Blue" at bounding box center [593, 264] width 199 height 25
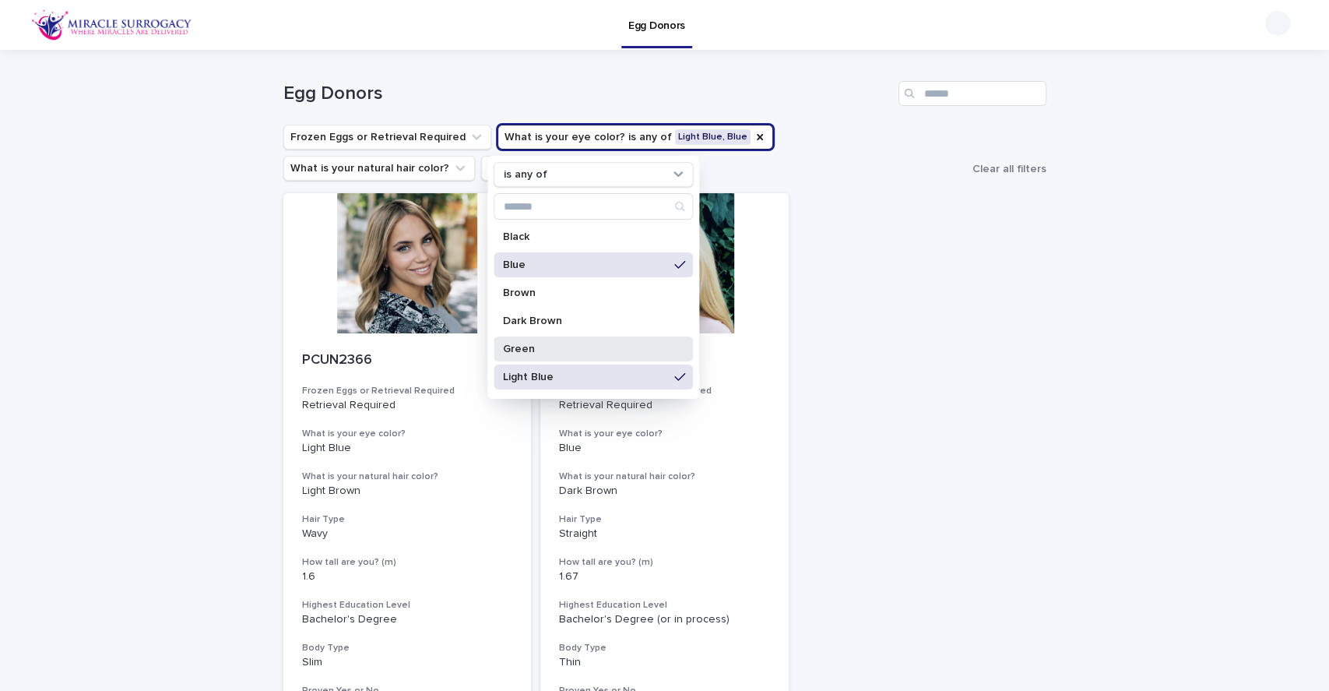
click at [565, 342] on div "Green" at bounding box center [593, 348] width 199 height 25
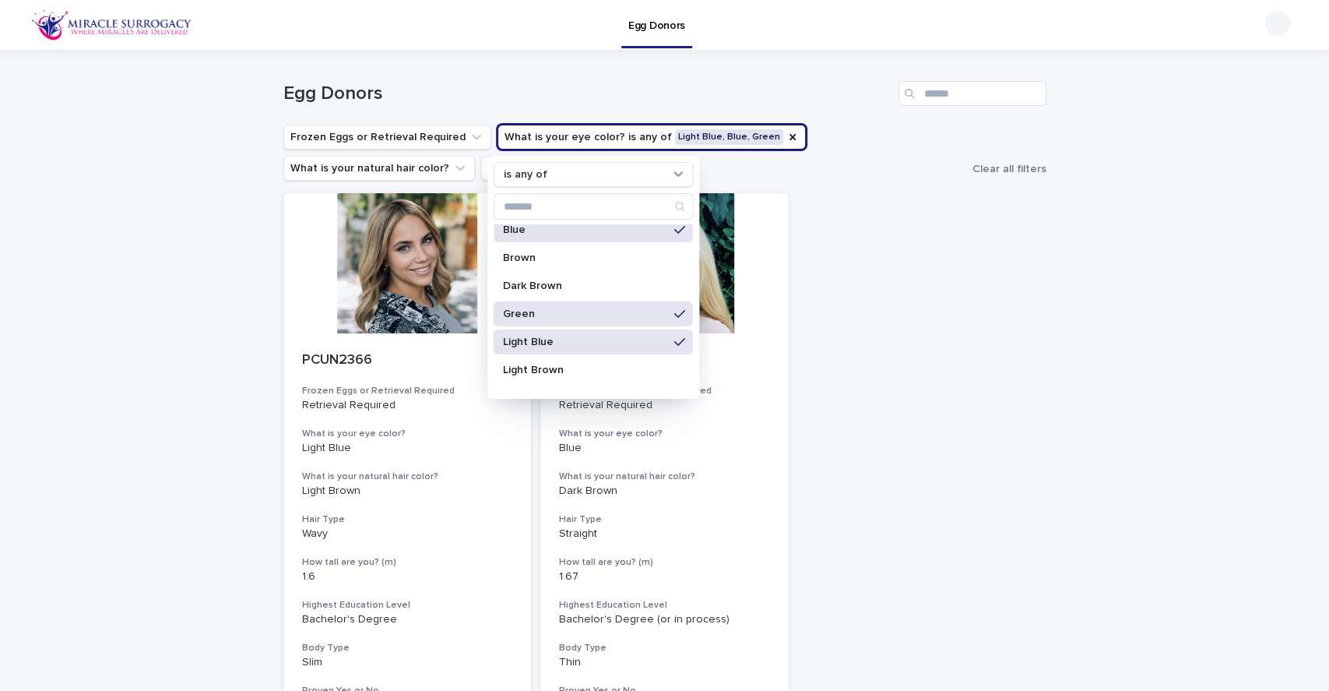
scroll to position [89, 0]
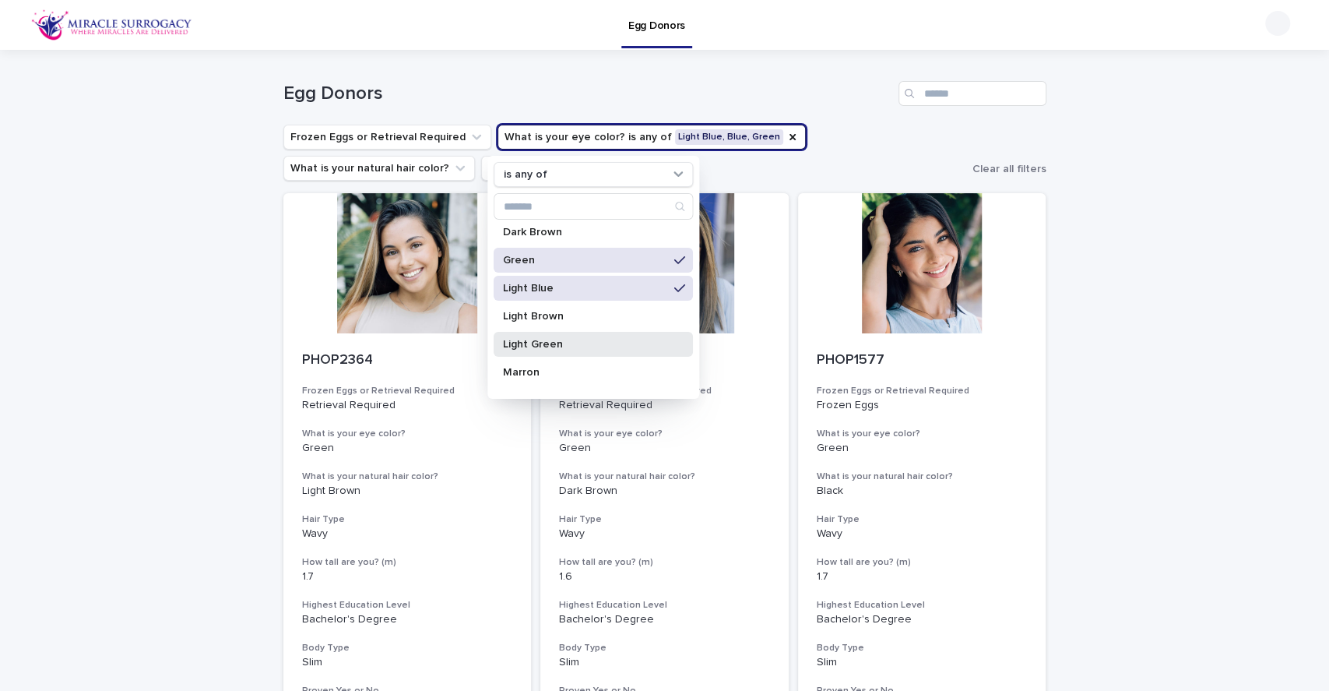
click at [573, 348] on p "Light Green" at bounding box center [585, 344] width 165 height 11
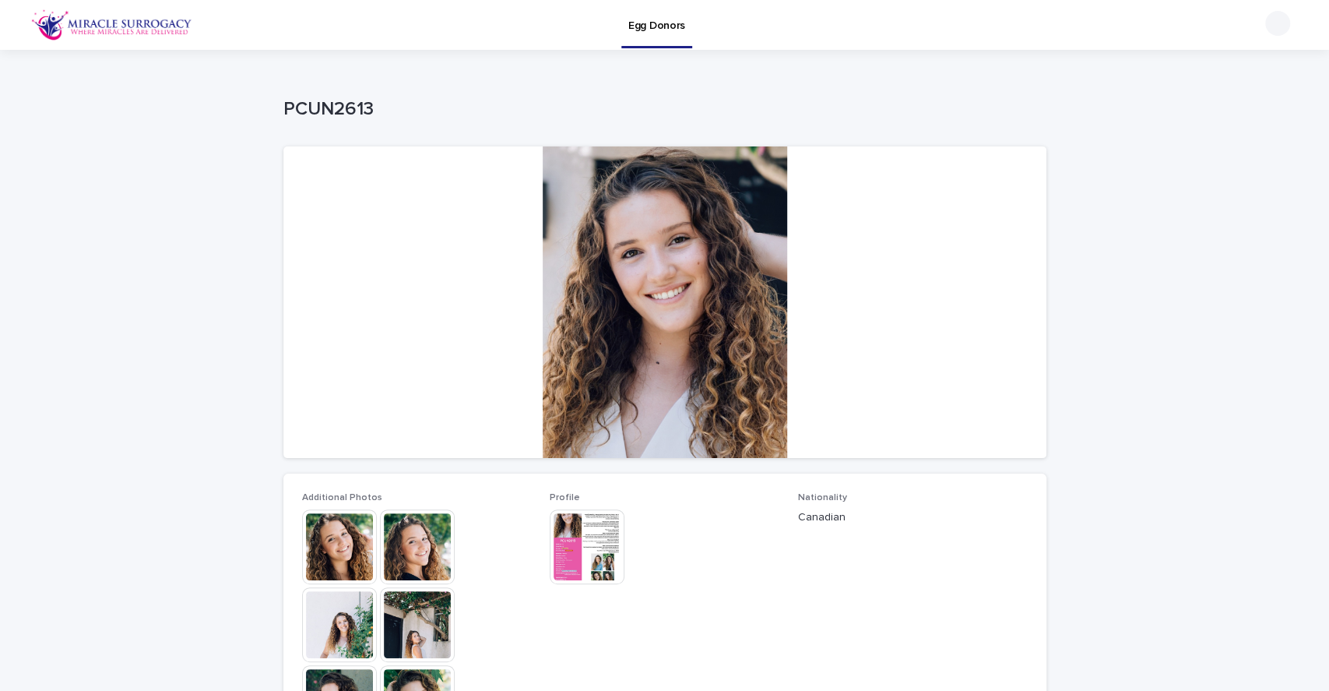
click at [432, 522] on img at bounding box center [417, 546] width 75 height 75
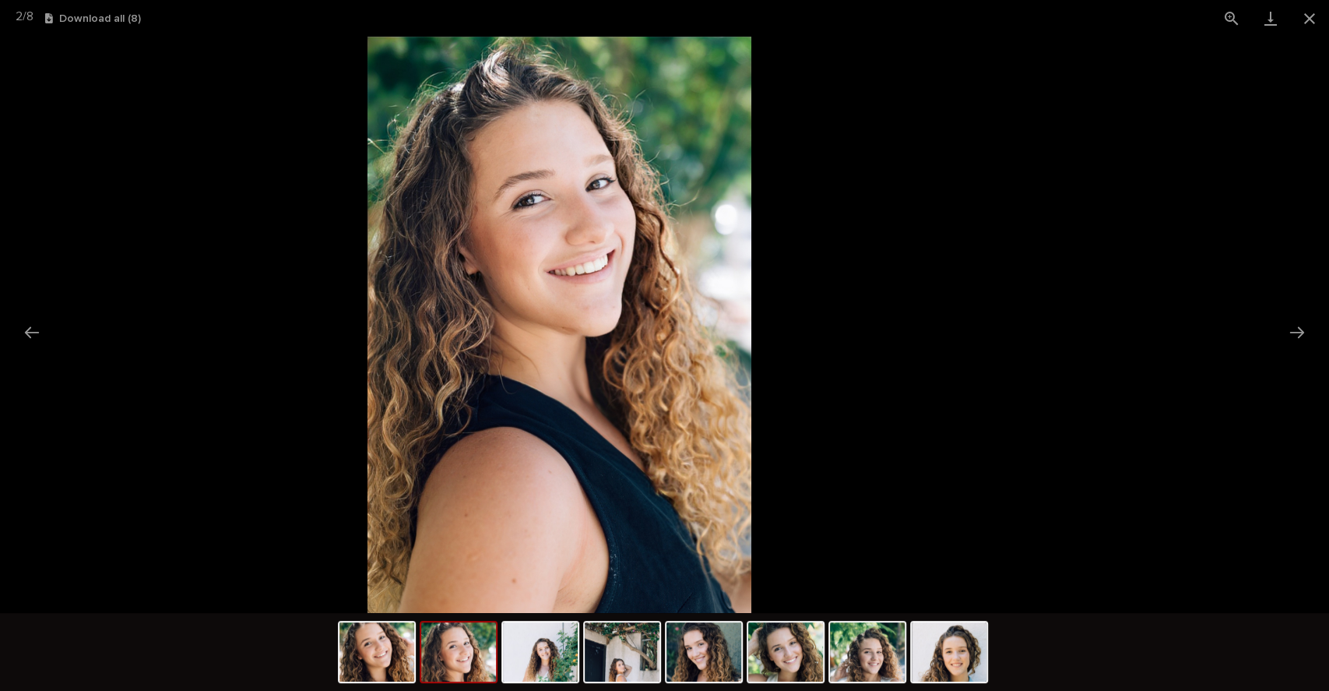
drag, startPoint x: 775, startPoint y: 498, endPoint x: 489, endPoint y: 494, distance: 286.5
click at [489, 494] on img at bounding box center [559, 325] width 384 height 576
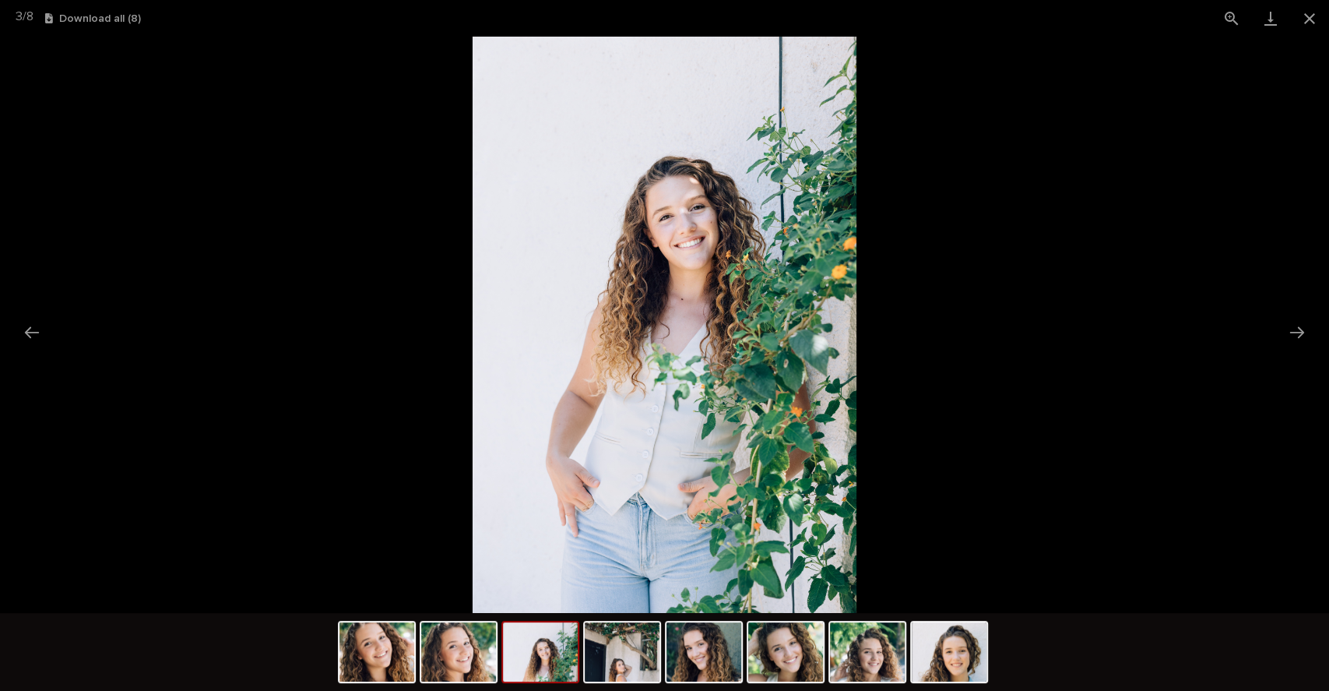
drag, startPoint x: 476, startPoint y: 403, endPoint x: 0, endPoint y: 444, distance: 477.5
click at [473, 444] on img at bounding box center [665, 325] width 384 height 576
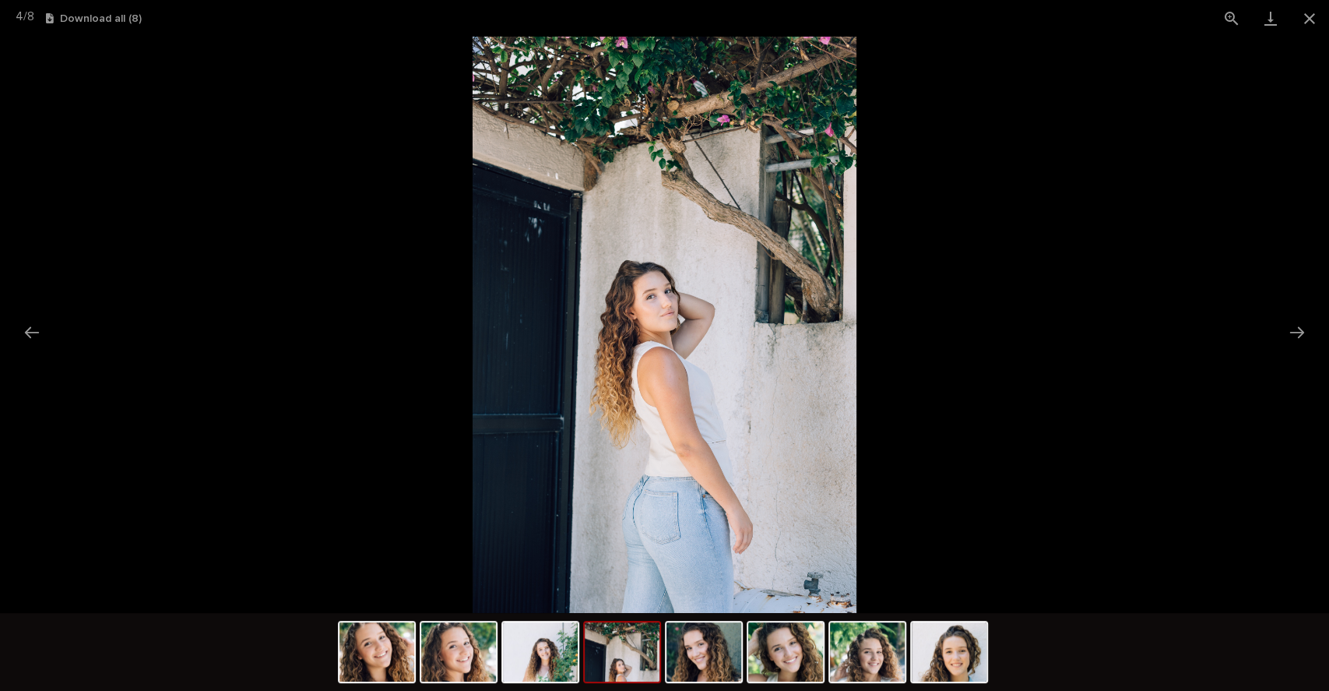
drag, startPoint x: 779, startPoint y: 479, endPoint x: 0, endPoint y: 346, distance: 789.9
click at [473, 346] on img at bounding box center [665, 325] width 384 height 576
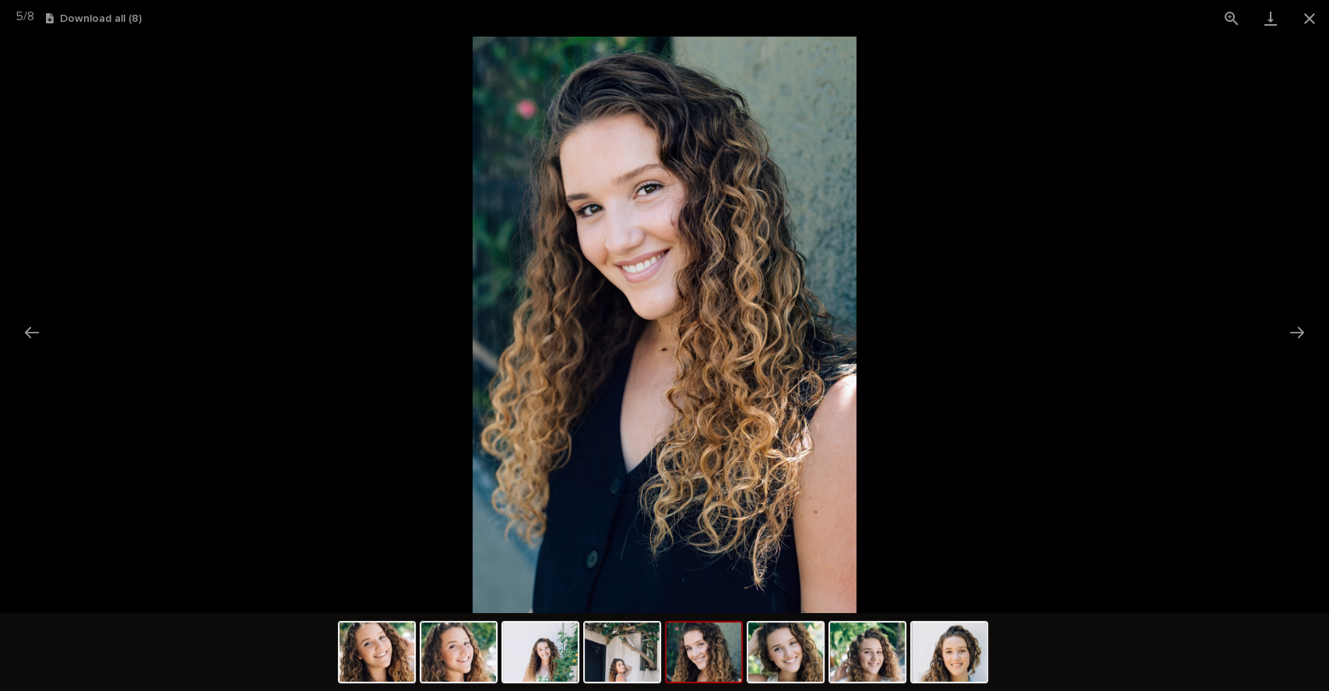
drag, startPoint x: 477, startPoint y: 459, endPoint x: 174, endPoint y: 445, distance: 303.9
click at [473, 445] on img at bounding box center [665, 325] width 384 height 576
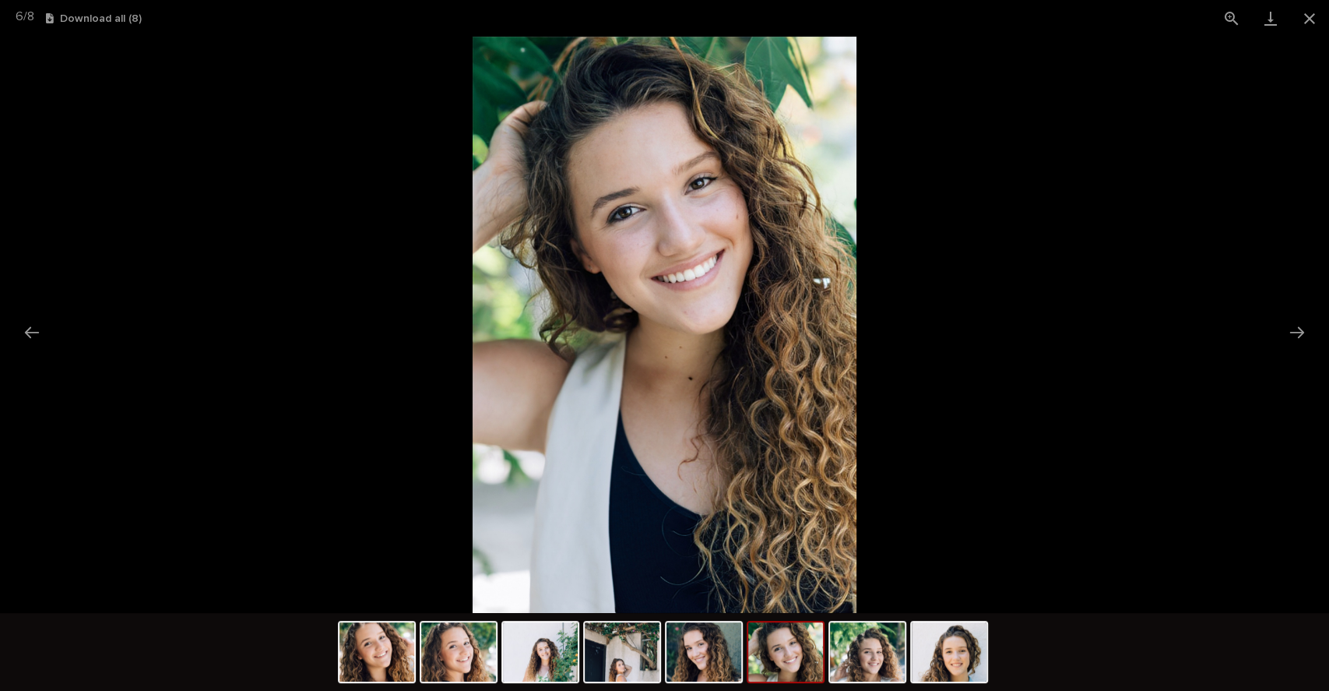
drag, startPoint x: 612, startPoint y: 517, endPoint x: 130, endPoint y: 424, distance: 490.9
click at [473, 424] on img at bounding box center [665, 325] width 384 height 576
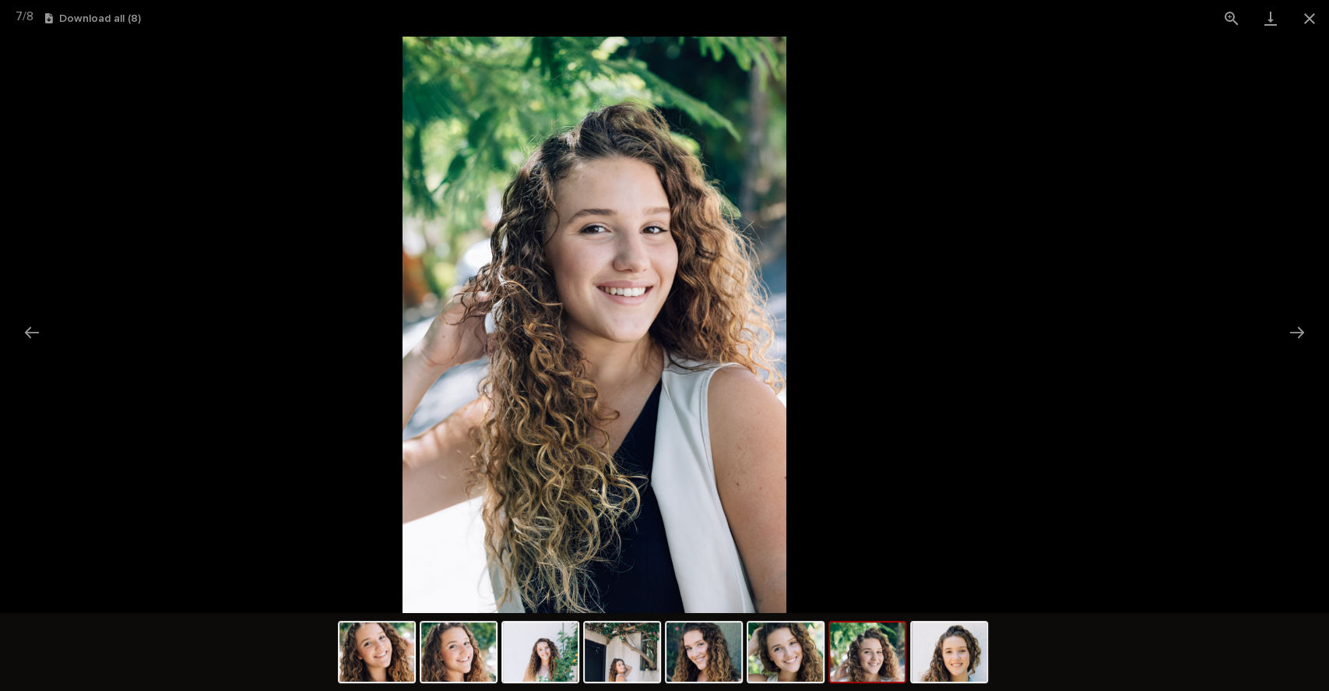
drag, startPoint x: 511, startPoint y: 476, endPoint x: 441, endPoint y: 490, distance: 71.5
click at [441, 490] on img at bounding box center [595, 325] width 384 height 576
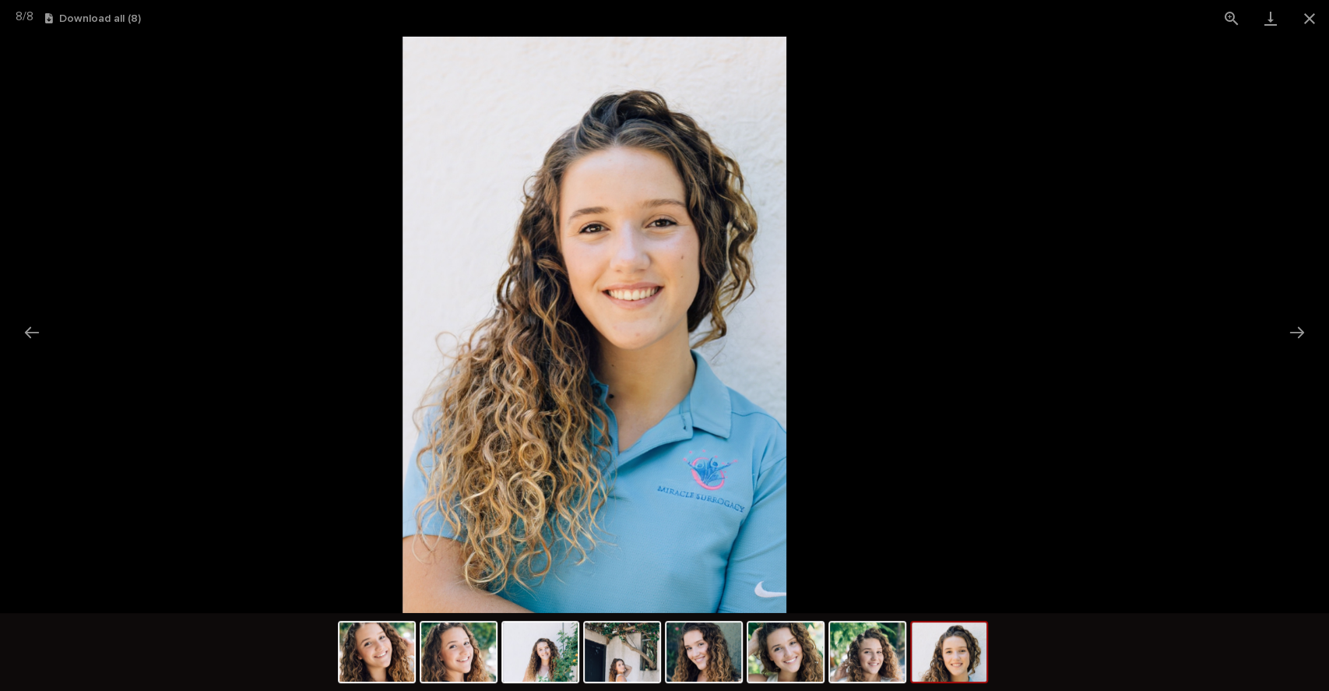
drag, startPoint x: 585, startPoint y: 490, endPoint x: 388, endPoint y: 483, distance: 197.9
click at [410, 490] on img at bounding box center [595, 325] width 385 height 576
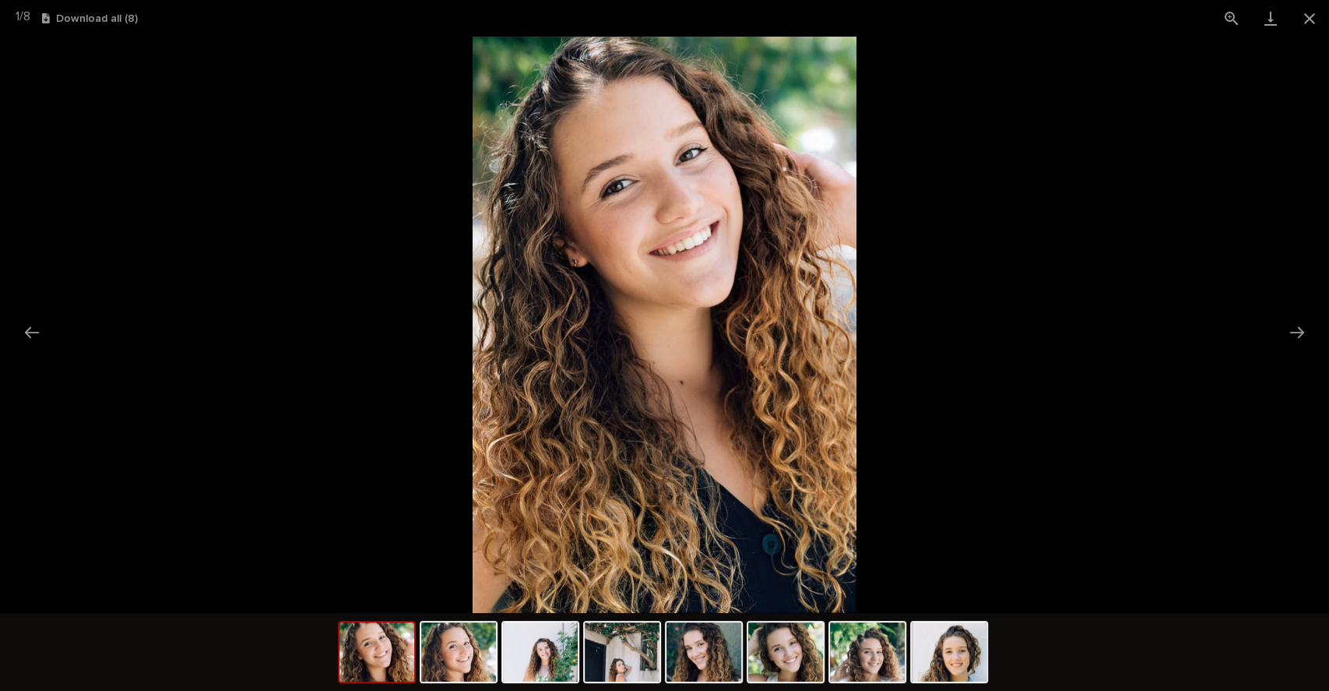
click at [1239, 137] on picture at bounding box center [664, 325] width 1329 height 576
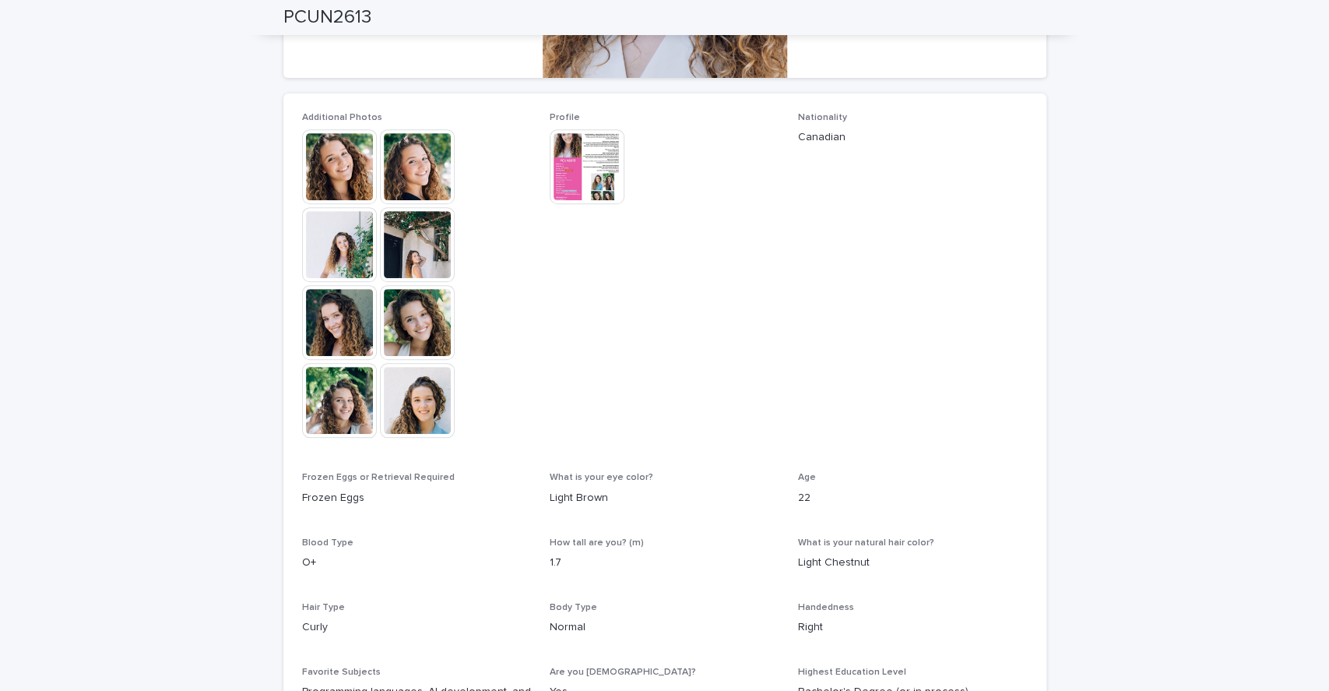
scroll to position [402, 0]
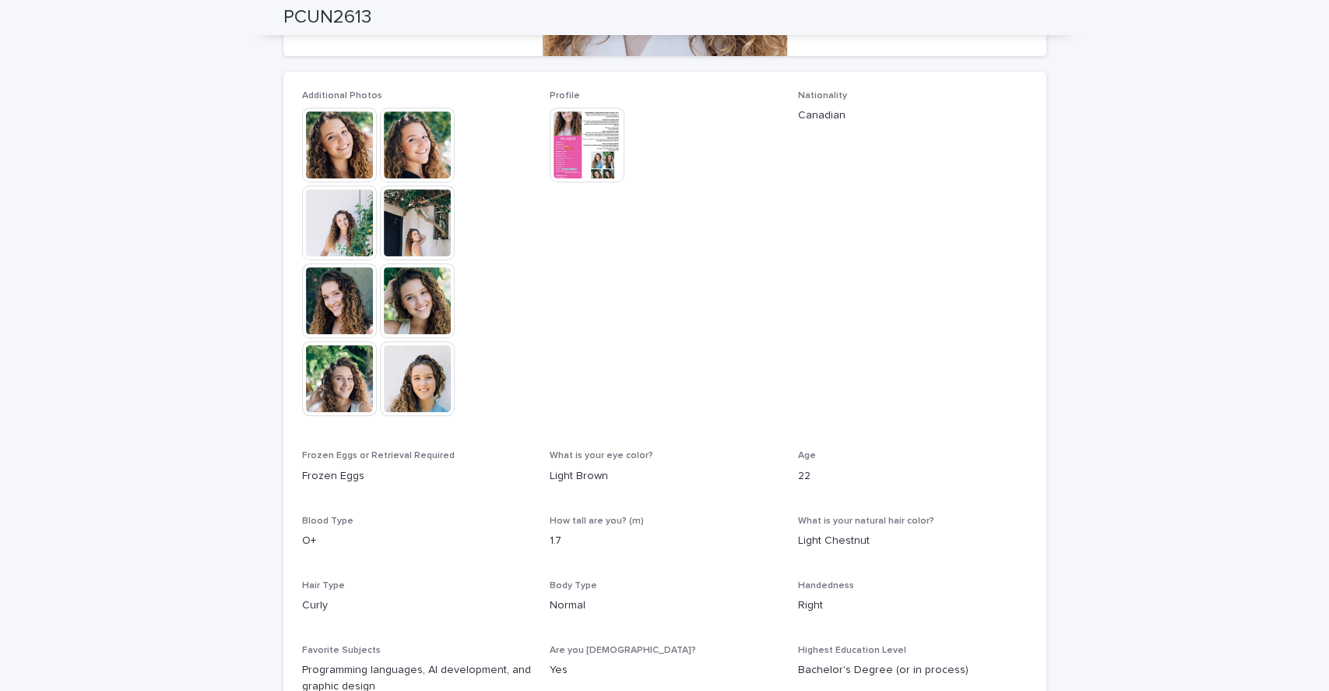
click at [598, 159] on img at bounding box center [587, 144] width 75 height 75
